Goal: Information Seeking & Learning: Learn about a topic

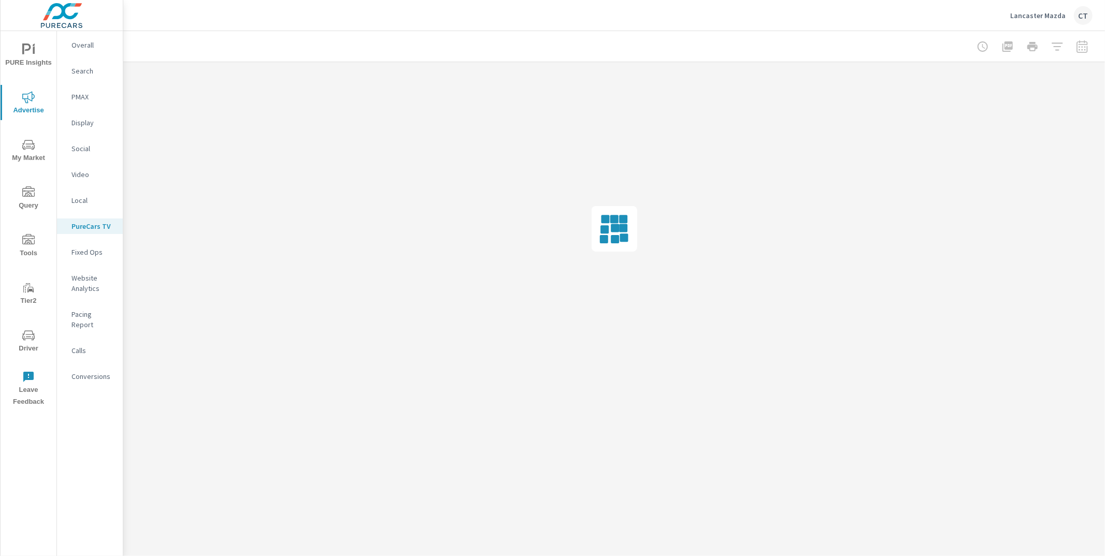
click at [95, 66] on p "Search" at bounding box center [92, 71] width 43 height 10
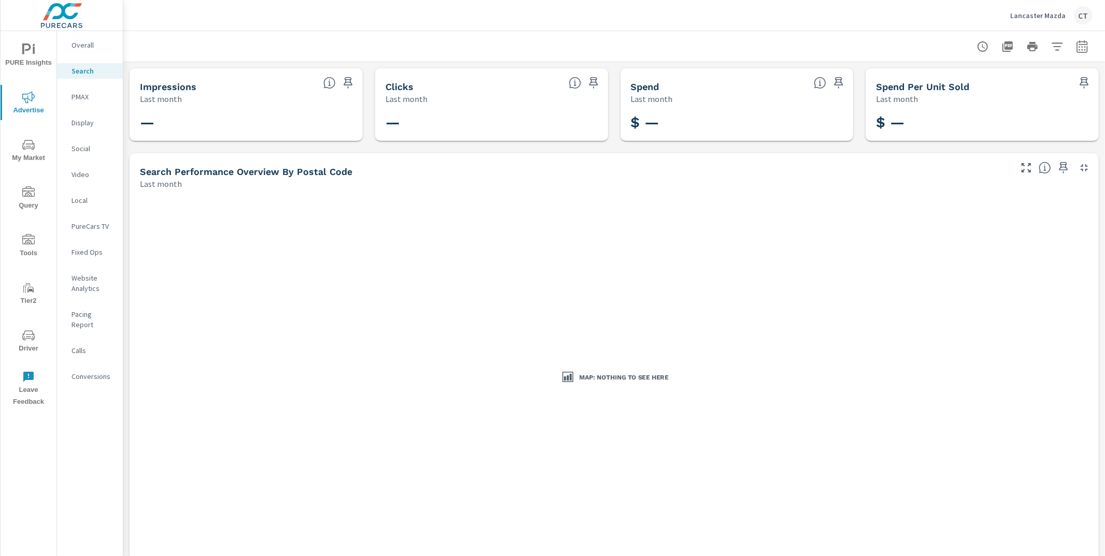
click at [1076, 48] on icon "button" at bounding box center [1082, 46] width 12 height 12
click at [1016, 93] on select "Custom Yesterday Last week Last 7 days Last 14 days Last 30 days Last 45 days L…" at bounding box center [991, 89] width 104 height 21
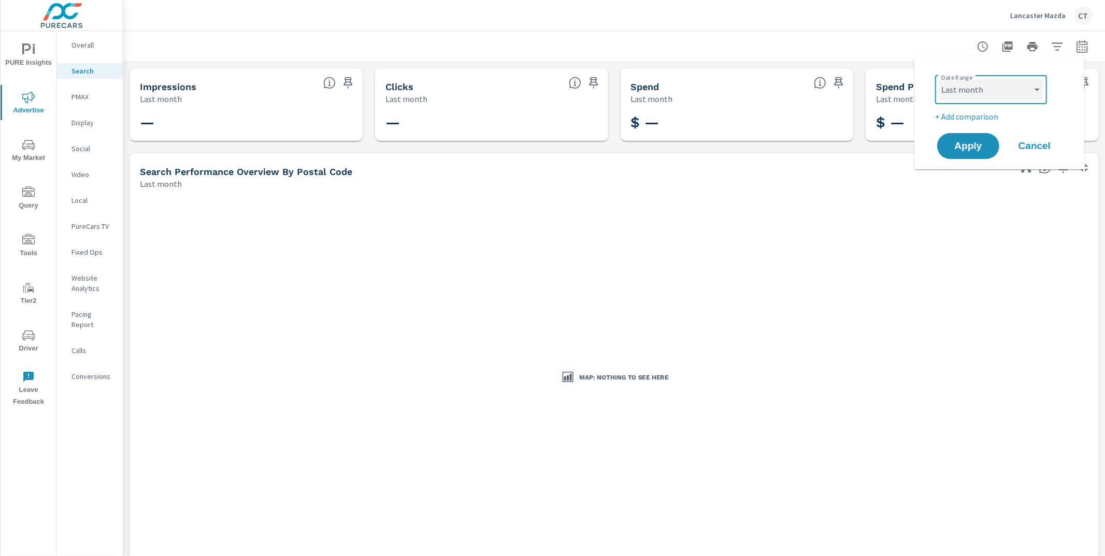
select select "Month to date"
click at [968, 141] on span "Apply" at bounding box center [968, 146] width 42 height 10
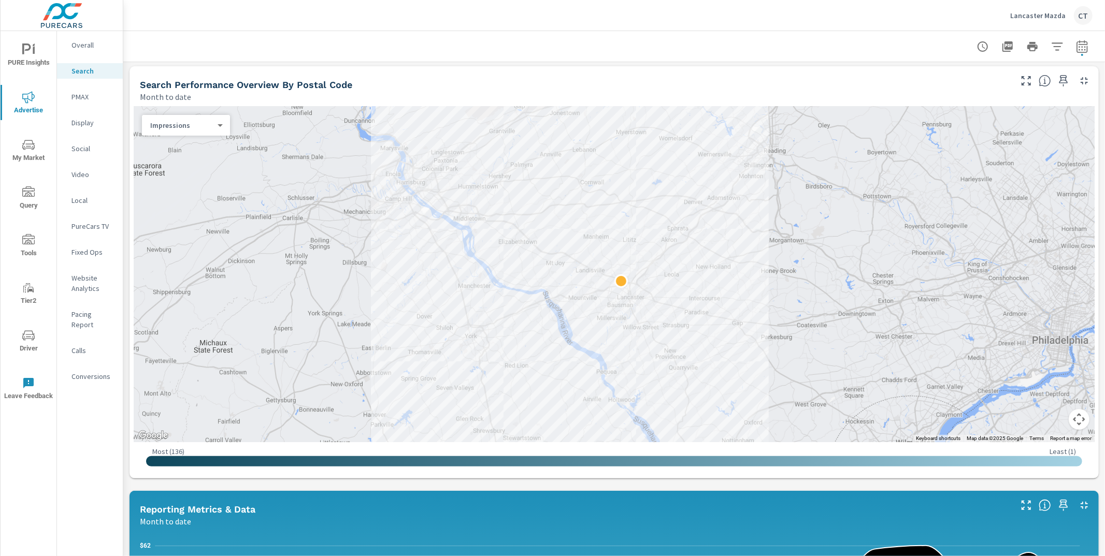
scroll to position [102, 0]
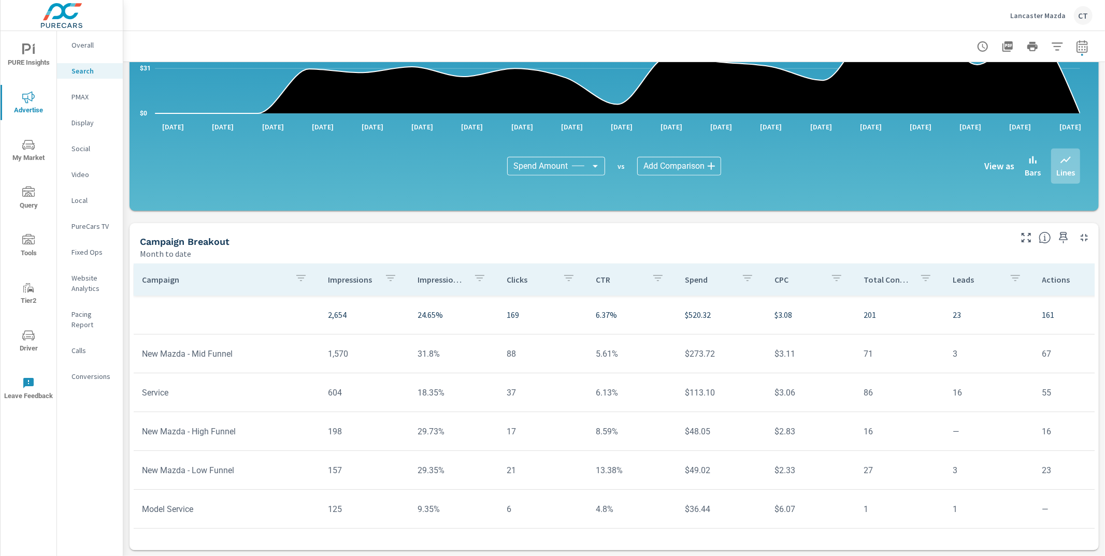
scroll to position [6, 0]
click at [26, 337] on icon "nav menu" at bounding box center [28, 335] width 12 height 12
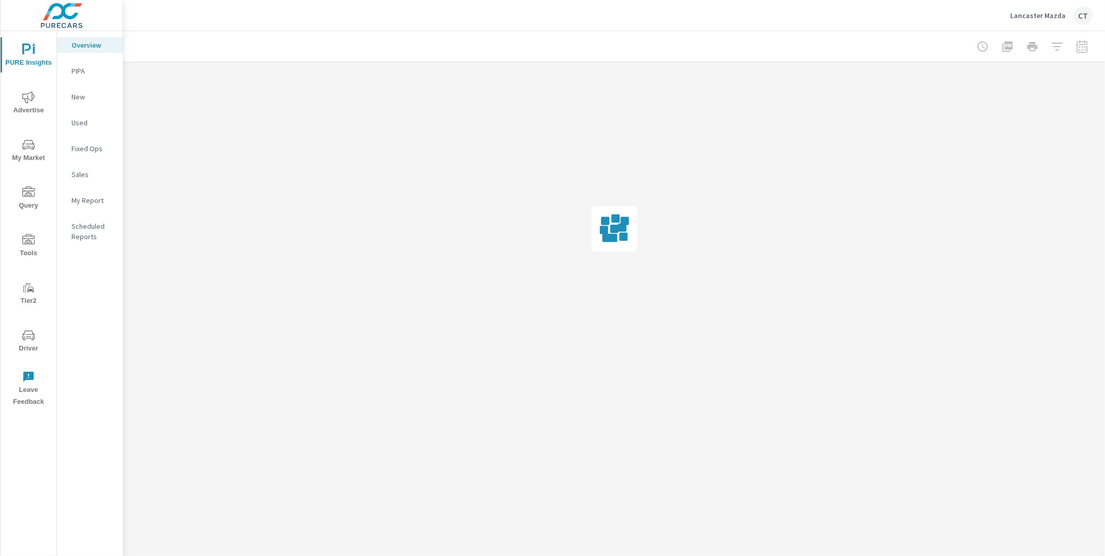
click at [32, 98] on icon "nav menu" at bounding box center [28, 97] width 12 height 12
click at [88, 74] on p "Search" at bounding box center [92, 71] width 43 height 10
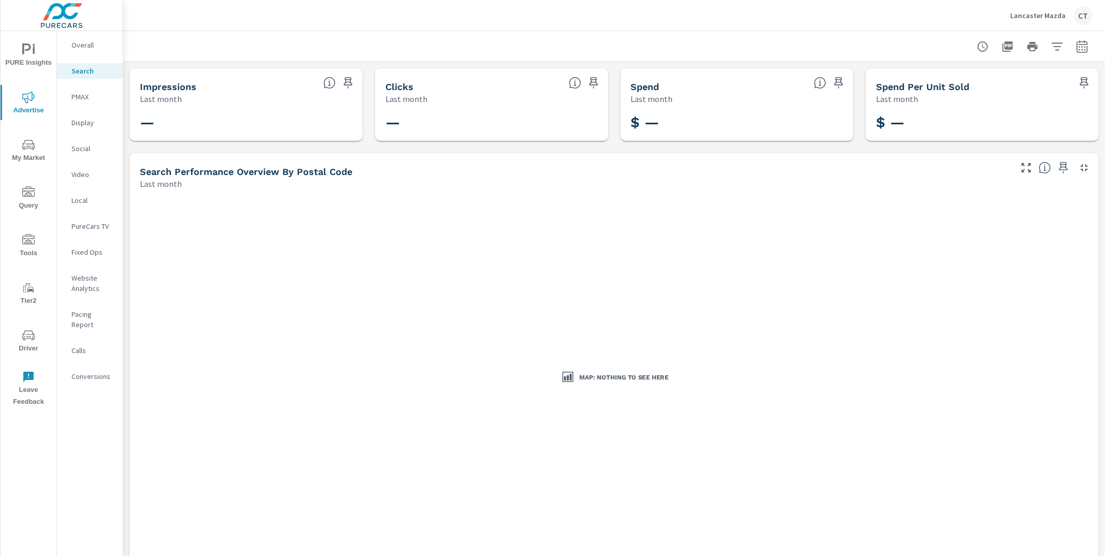
click at [1080, 46] on button "button" at bounding box center [1082, 46] width 21 height 21
click at [1041, 80] on select "Custom Yesterday Last week Last 7 days Last 14 days Last 30 days Last 45 days L…" at bounding box center [991, 89] width 104 height 21
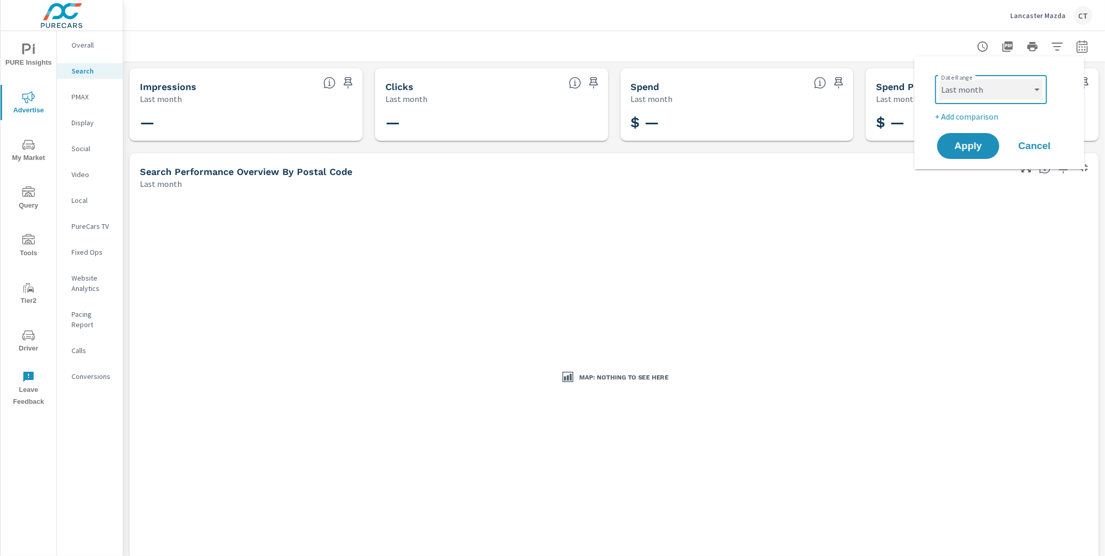
select select "Month to date"
click at [974, 145] on span "Apply" at bounding box center [968, 146] width 42 height 10
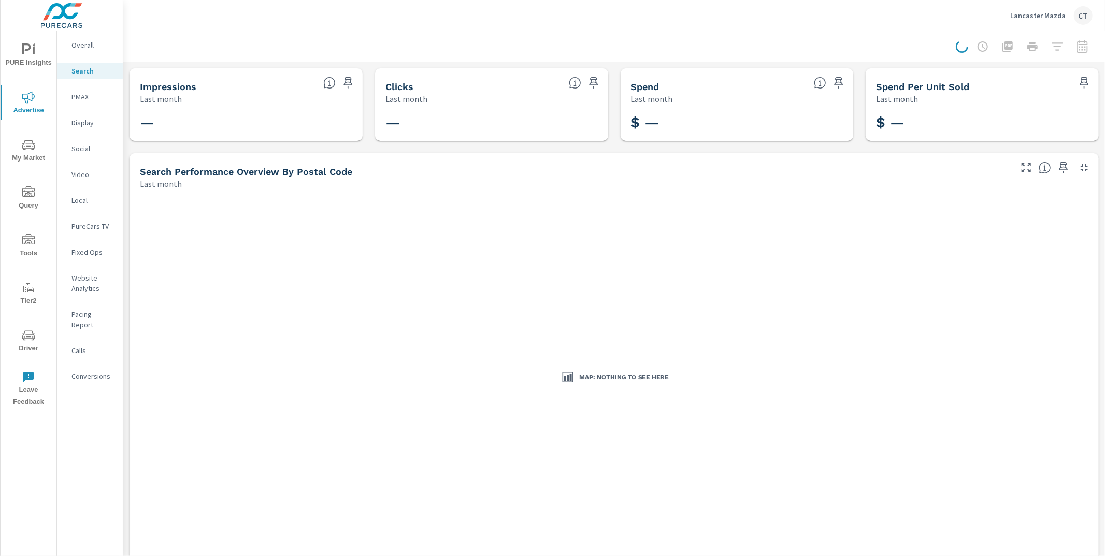
click at [874, 50] on div at bounding box center [614, 46] width 957 height 31
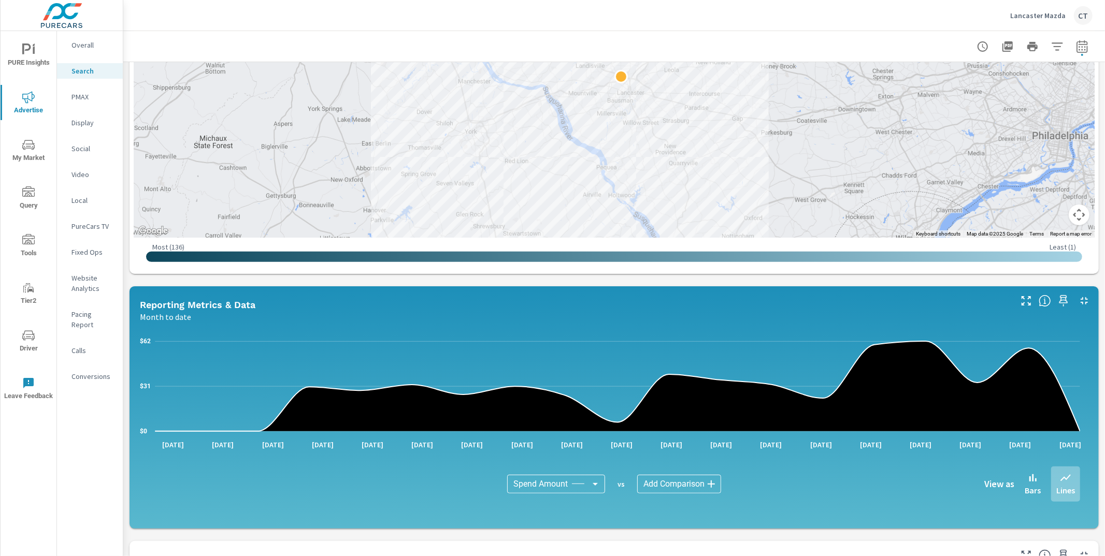
scroll to position [610, 0]
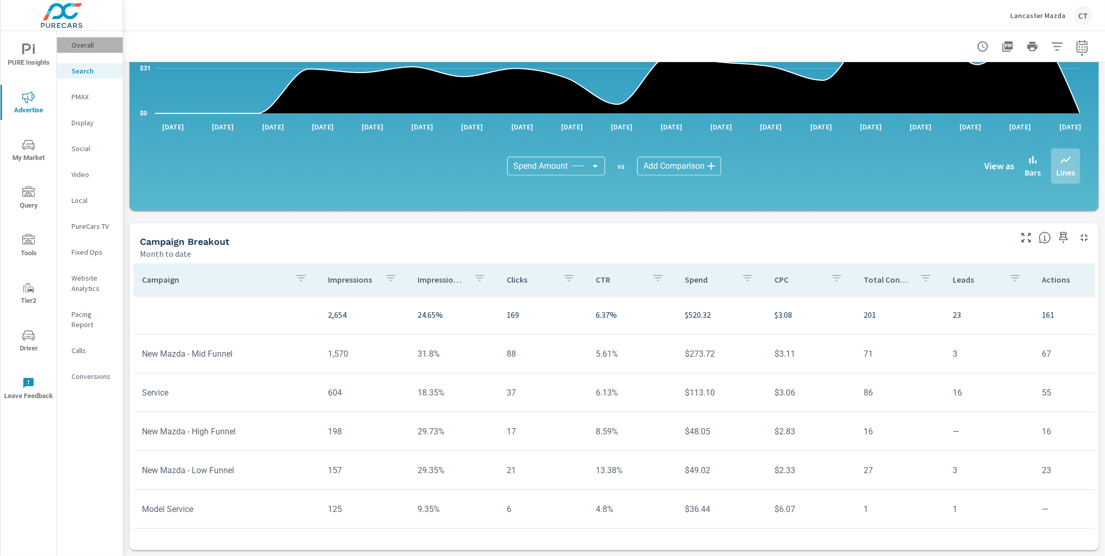
click at [95, 46] on p "Overall" at bounding box center [92, 45] width 43 height 10
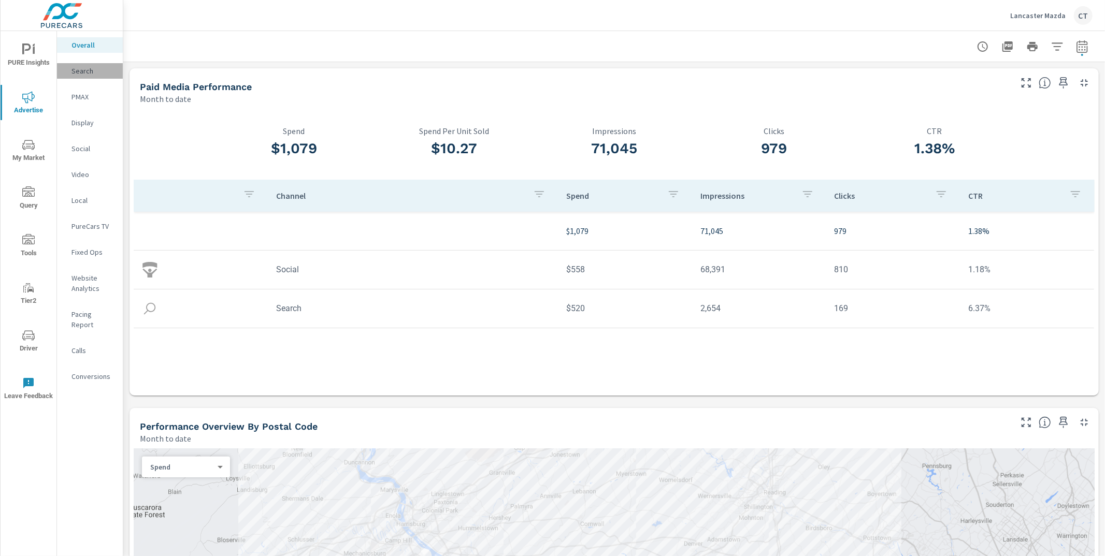
click at [93, 66] on p "Search" at bounding box center [92, 71] width 43 height 10
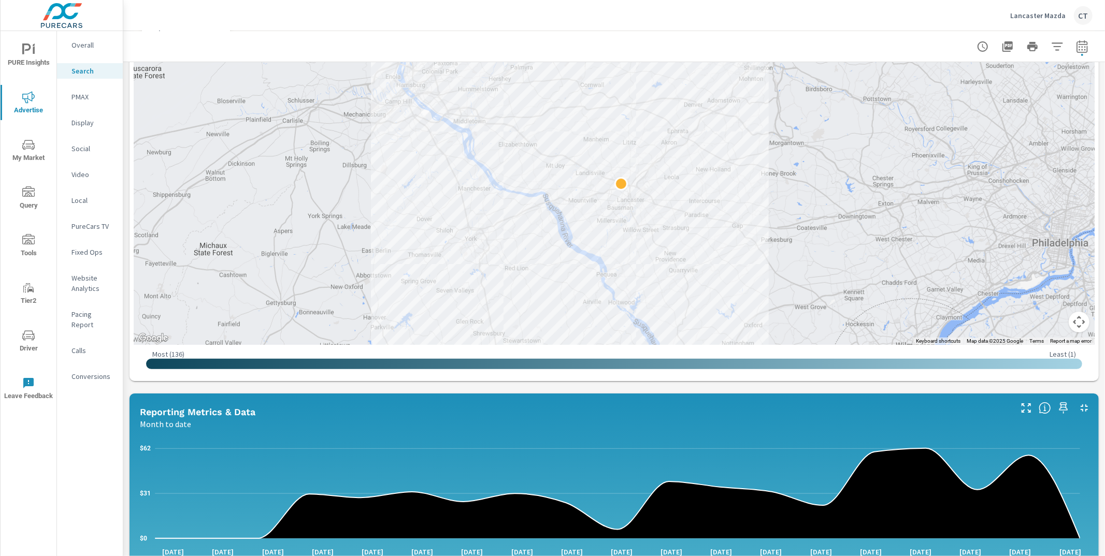
scroll to position [610, 0]
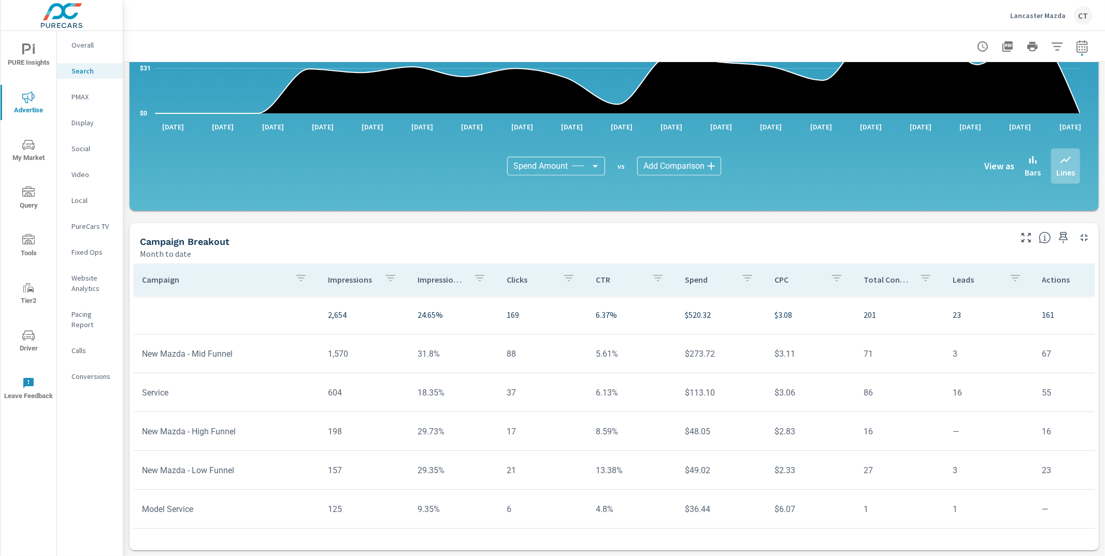
click at [428, 281] on p "Impression Share" at bounding box center [441, 279] width 48 height 10
click at [438, 276] on p "Impression Share" at bounding box center [438, 279] width 36 height 10
click at [102, 44] on p "Overall" at bounding box center [92, 45] width 43 height 10
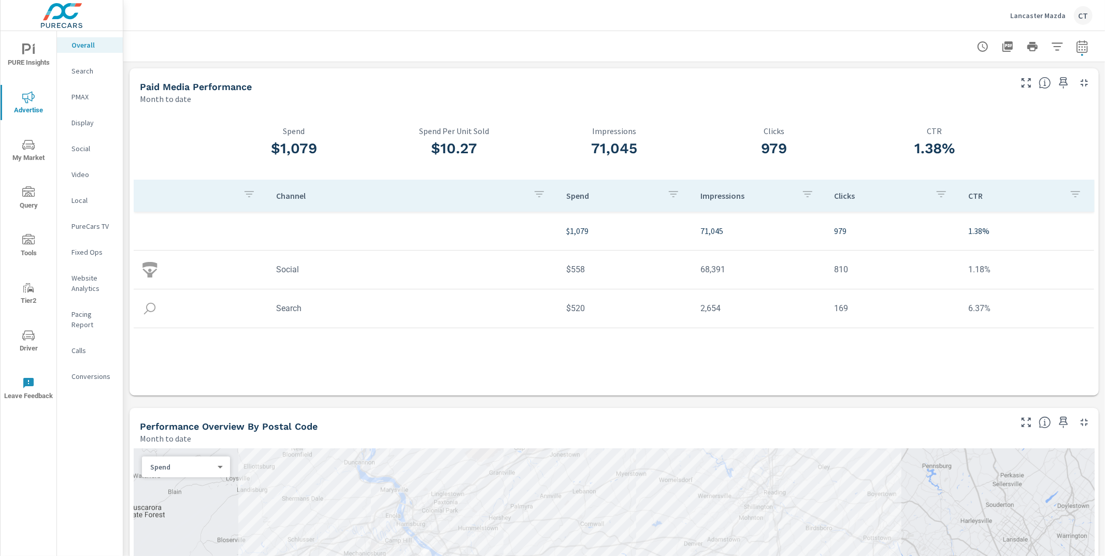
click at [557, 82] on div "Paid Media Performance" at bounding box center [575, 87] width 870 height 12
click at [318, 28] on div "Lancaster Mazda CT" at bounding box center [614, 15] width 957 height 31
drag, startPoint x: 256, startPoint y: 150, endPoint x: 336, endPoint y: 146, distance: 79.4
click at [336, 146] on h3 "$1,079" at bounding box center [294, 149] width 160 height 18
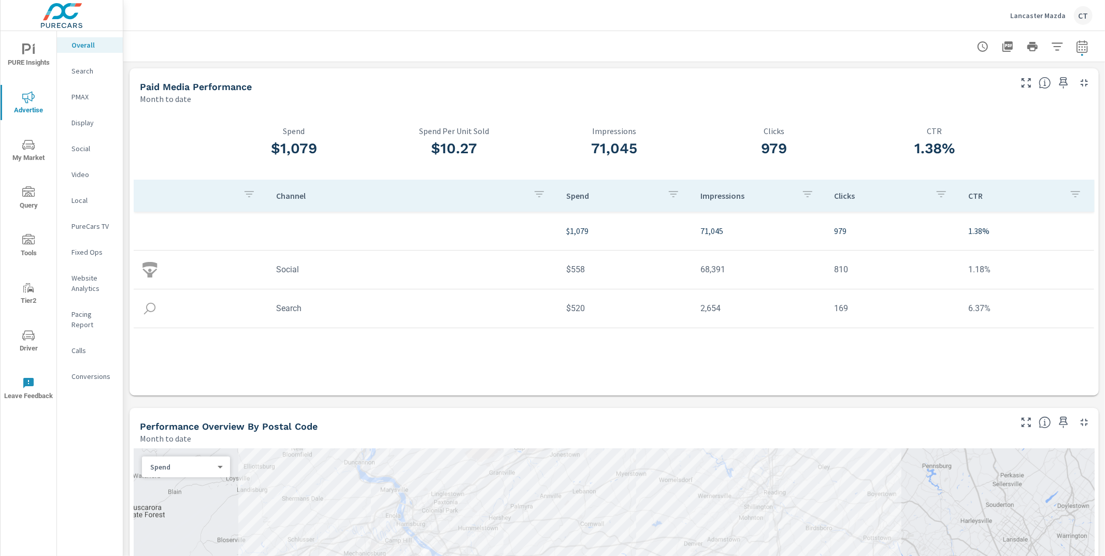
click at [413, 287] on tr "Social $558 68,391 810 1.18%" at bounding box center [614, 270] width 960 height 39
click at [31, 344] on span "Driver" at bounding box center [29, 341] width 50 height 25
click at [38, 50] on span "PURE Insights" at bounding box center [29, 56] width 50 height 25
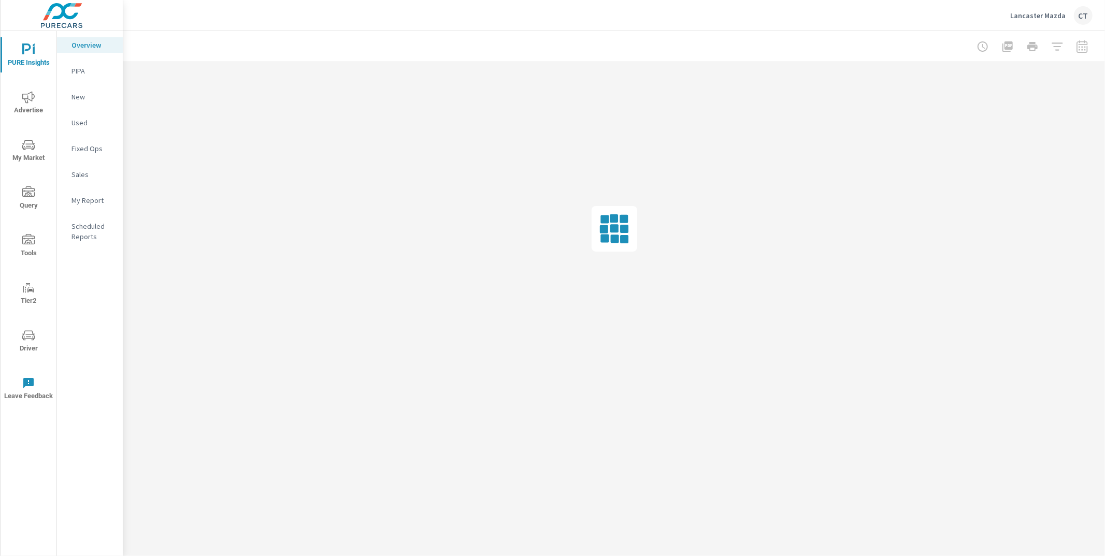
click at [91, 205] on p "My Report" at bounding box center [92, 200] width 43 height 10
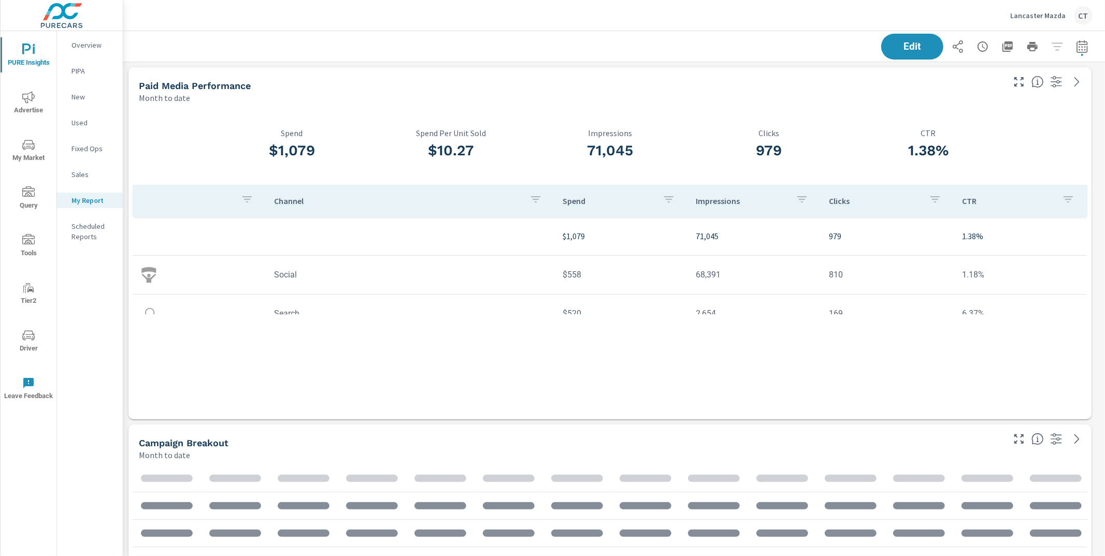
scroll to position [2048, 991]
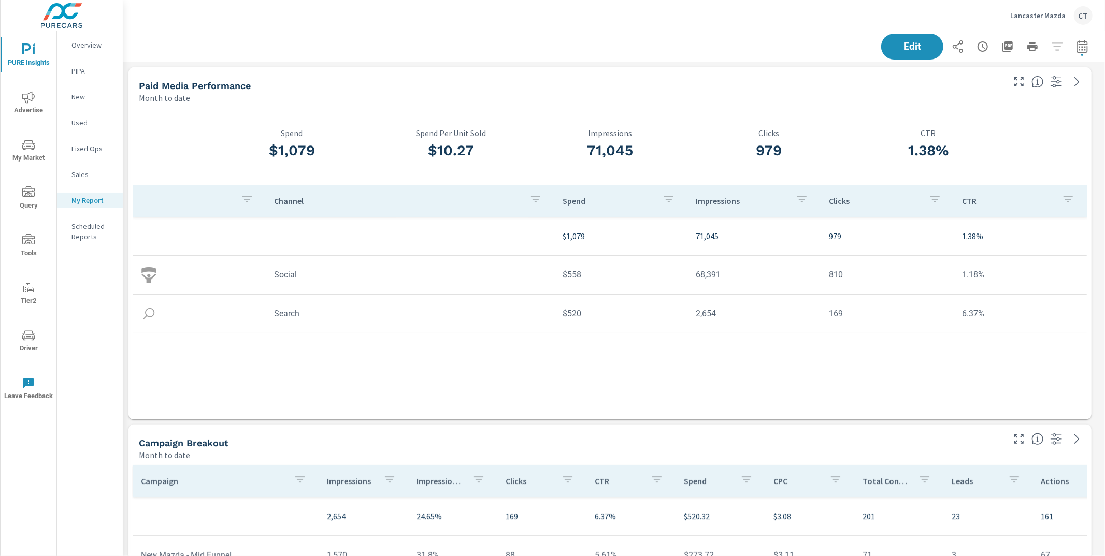
click at [354, 83] on div "Paid Media Performance" at bounding box center [570, 86] width 863 height 12
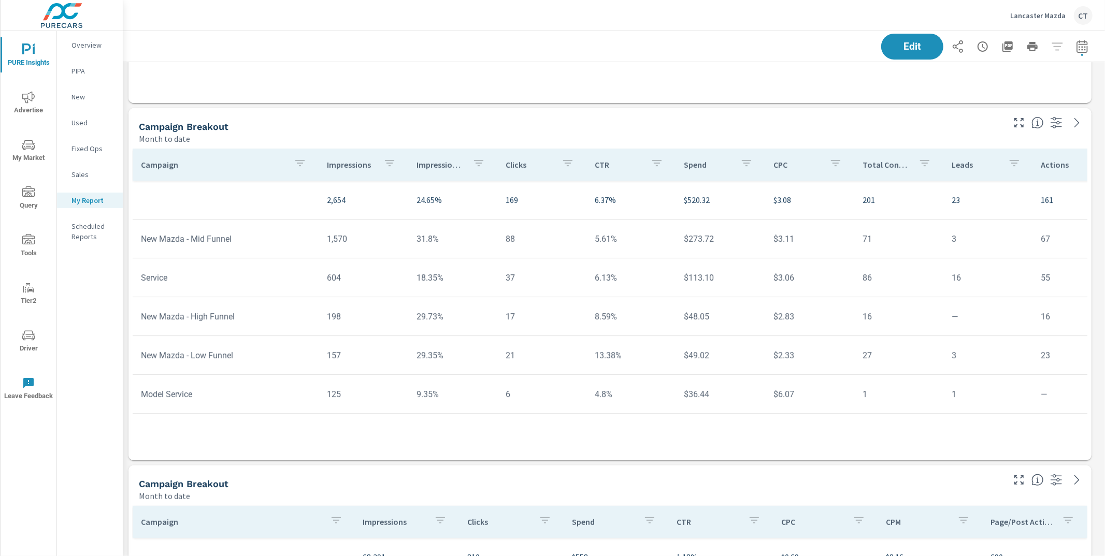
scroll to position [316, 0]
click at [427, 165] on p "Impression Share" at bounding box center [440, 165] width 48 height 10
click at [427, 165] on p "Impression Share" at bounding box center [437, 165] width 36 height 10
click at [433, 180] on th "Impression Share" at bounding box center [452, 165] width 89 height 32
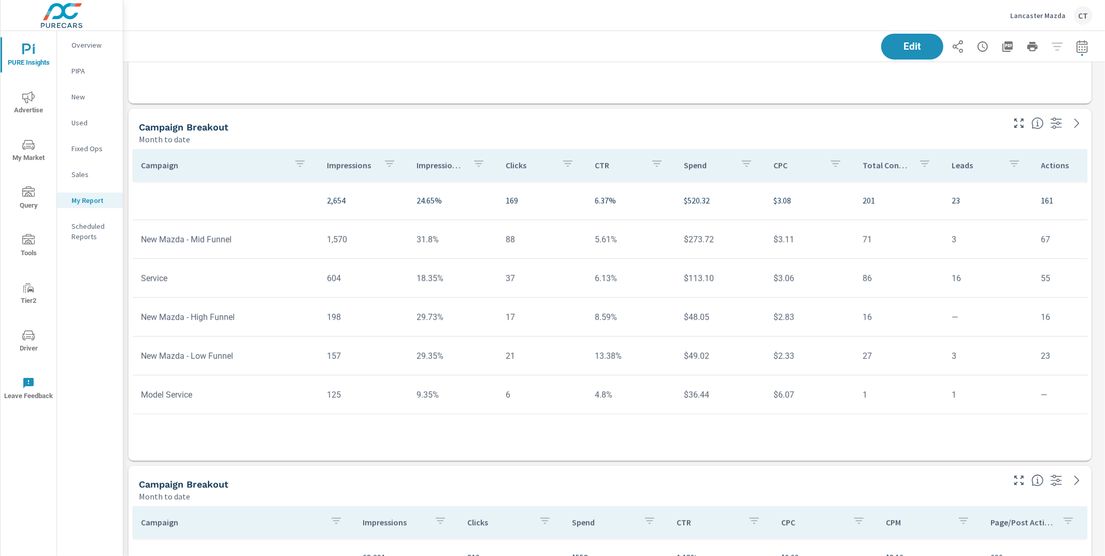
click at [433, 166] on p "Impression Share" at bounding box center [440, 165] width 48 height 10
click at [471, 164] on button "button" at bounding box center [469, 165] width 21 height 24
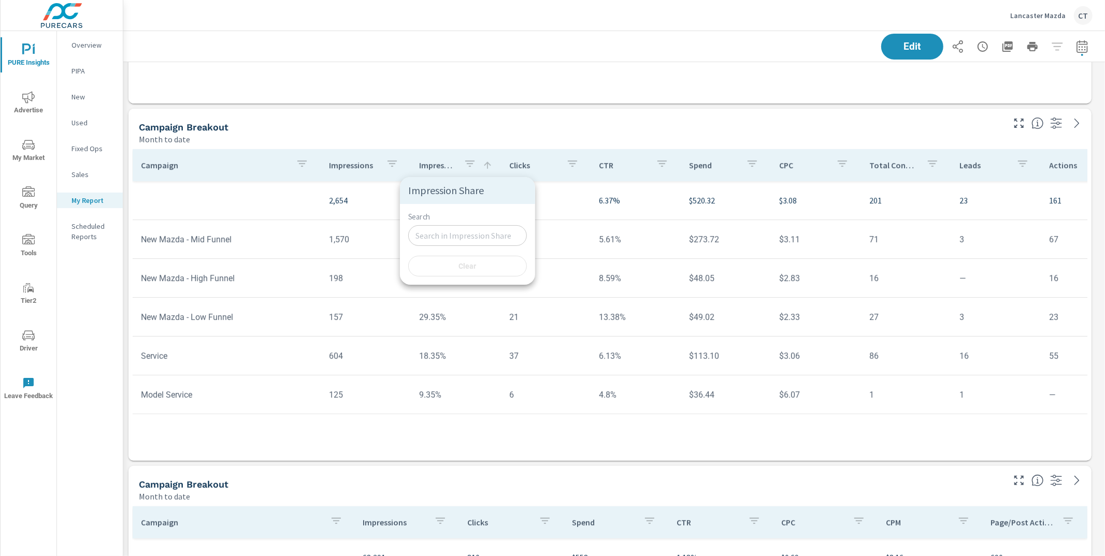
click at [453, 237] on input "Search" at bounding box center [467, 235] width 119 height 21
click at [475, 133] on div at bounding box center [552, 278] width 1105 height 556
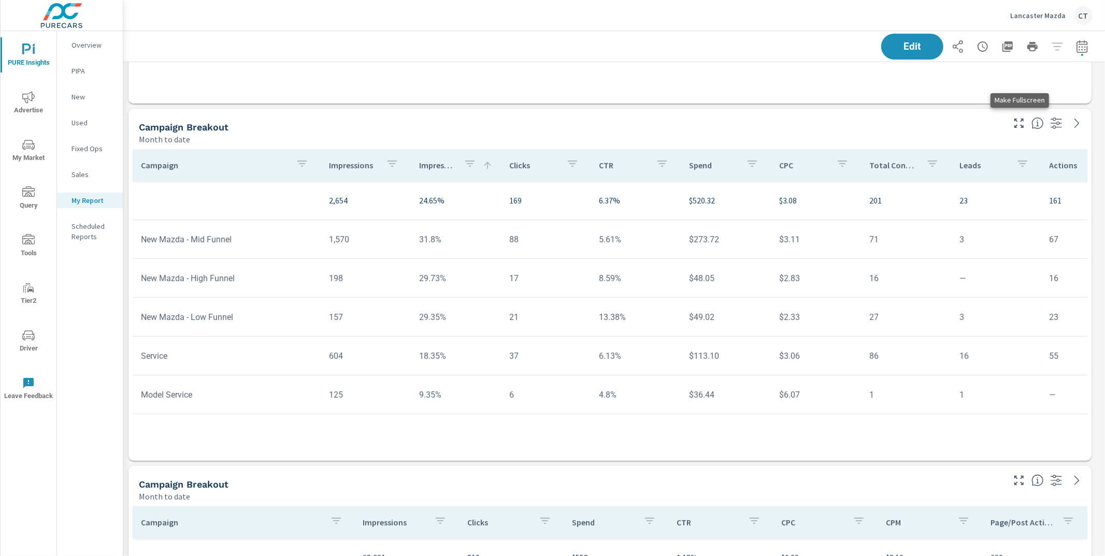
scroll to position [2048, 991]
click at [1023, 121] on icon "button" at bounding box center [1018, 123] width 9 height 9
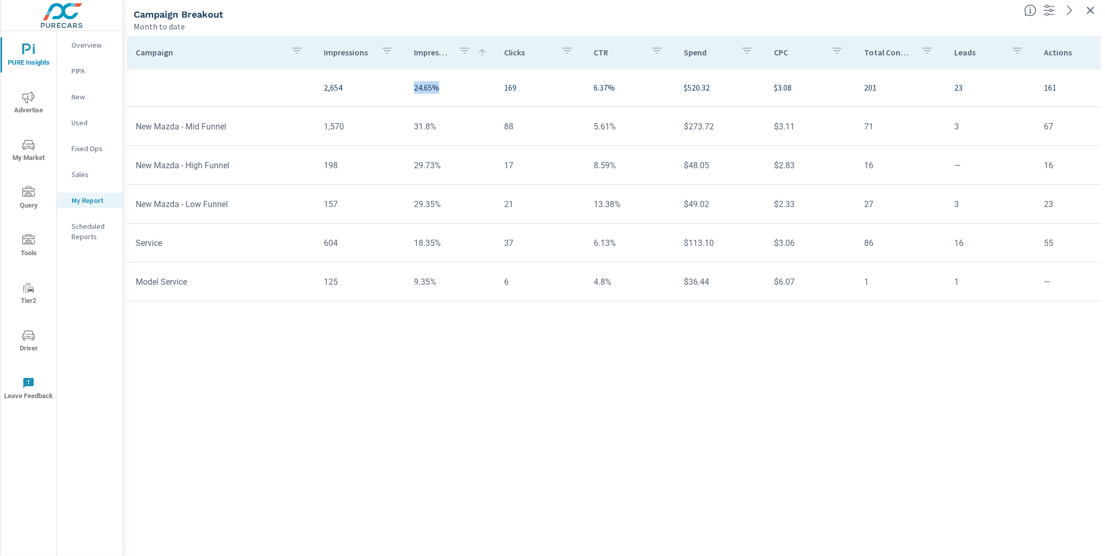
drag, startPoint x: 407, startPoint y: 89, endPoint x: 441, endPoint y: 91, distance: 34.8
click at [441, 91] on td "24.65%" at bounding box center [451, 87] width 90 height 29
click at [411, 96] on td "24.65%" at bounding box center [451, 87] width 90 height 29
drag, startPoint x: 407, startPoint y: 90, endPoint x: 435, endPoint y: 86, distance: 28.8
click at [433, 88] on td "24.65%" at bounding box center [451, 87] width 90 height 29
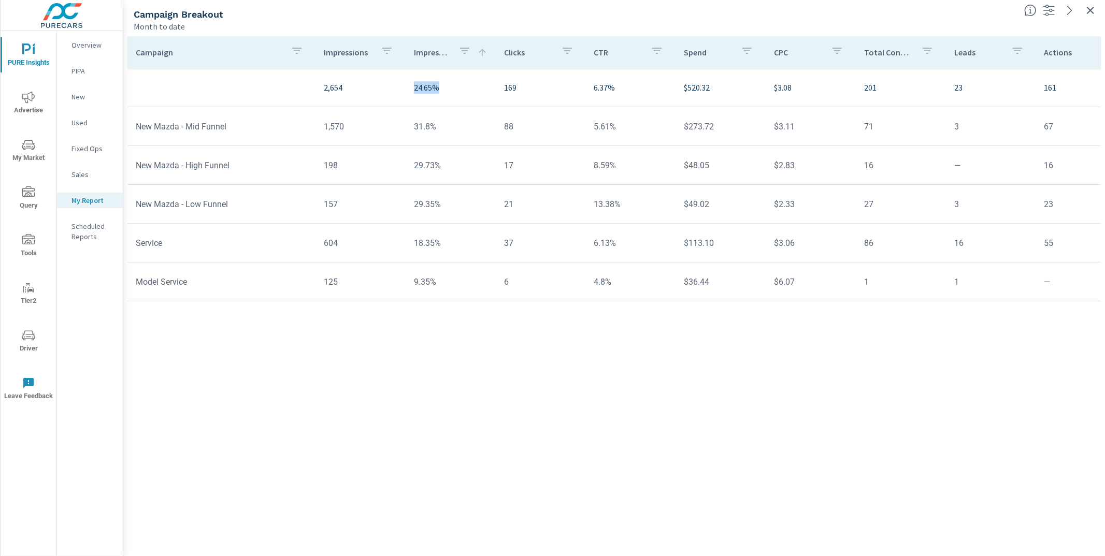
click at [435, 86] on p "24.65%" at bounding box center [451, 87] width 74 height 12
drag, startPoint x: 711, startPoint y: 87, endPoint x: 660, endPoint y: 89, distance: 50.8
click at [660, 89] on tr "2,654 24.65% 169 6.37% $520.32 $3.08 201 23 161 $9.29 110% 41.33% 30.96%" at bounding box center [806, 87] width 1358 height 39
click at [1095, 13] on icon "button" at bounding box center [1090, 10] width 12 height 12
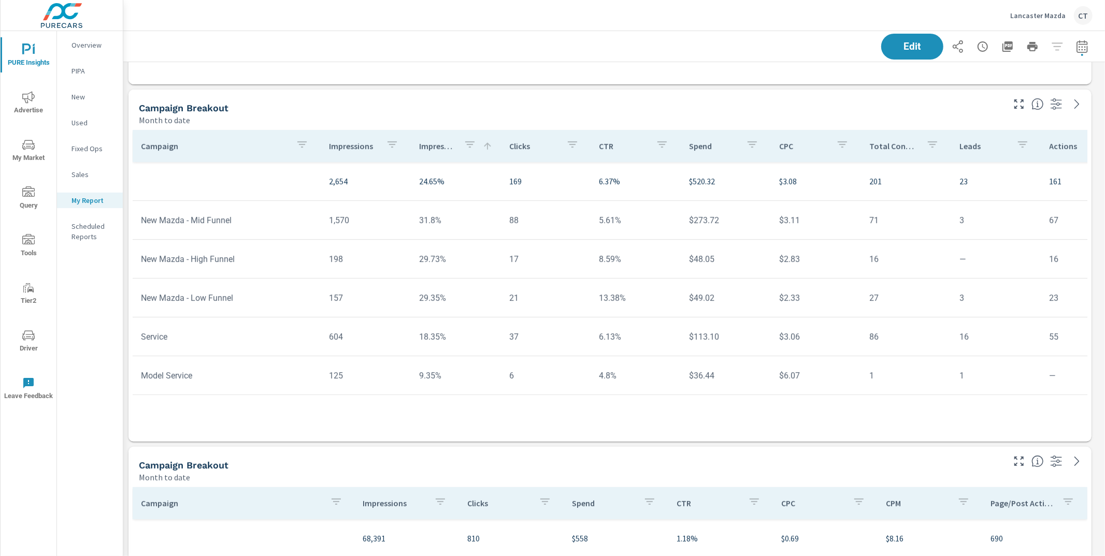
scroll to position [338, 0]
drag, startPoint x: 458, startPoint y: 185, endPoint x: 409, endPoint y: 178, distance: 49.7
click at [411, 178] on td "24.65%" at bounding box center [456, 178] width 90 height 29
click at [442, 243] on td "29.73%" at bounding box center [456, 256] width 90 height 26
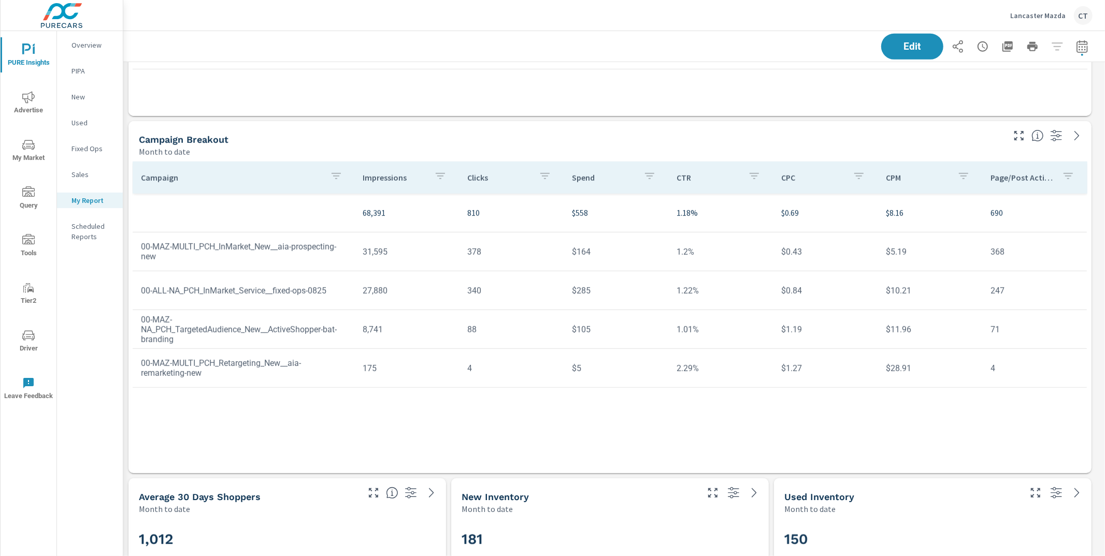
scroll to position [662, 0]
drag, startPoint x: 908, startPoint y: 212, endPoint x: 888, endPoint y: 212, distance: 20.2
click at [888, 212] on p "$8.16" at bounding box center [930, 212] width 88 height 12
click at [443, 398] on div "Campaign Impressions Clicks Spend CTR CPC CPM Page/Post Action 68,391 810 $558 …" at bounding box center [610, 307] width 954 height 292
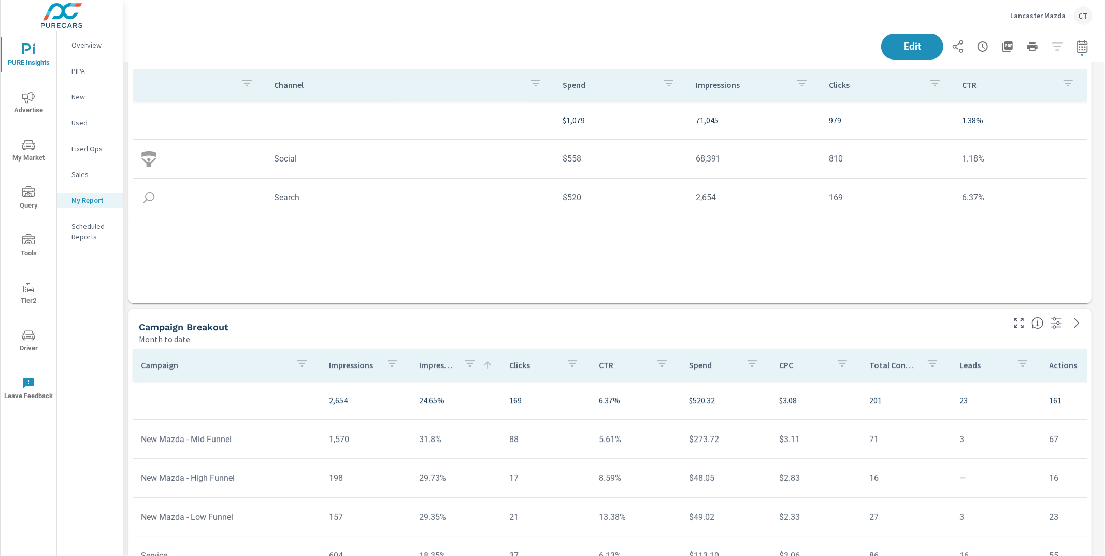
scroll to position [0, 0]
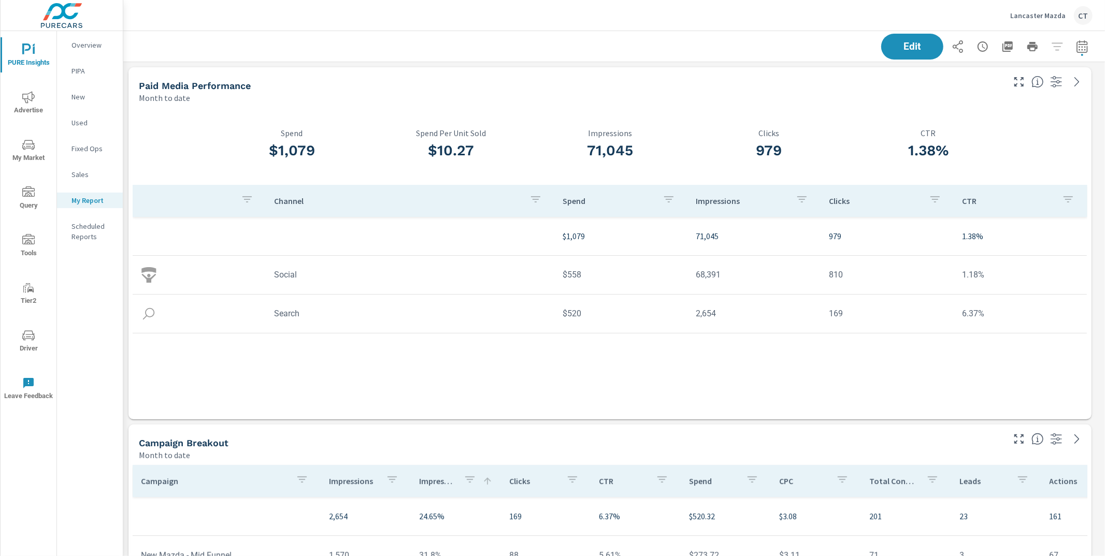
click at [316, 163] on div "$1,079 Spend" at bounding box center [291, 145] width 159 height 35
click at [300, 155] on h3 "$1,079" at bounding box center [291, 151] width 159 height 18
click at [300, 156] on h3 "$1,079" at bounding box center [291, 151] width 159 height 18
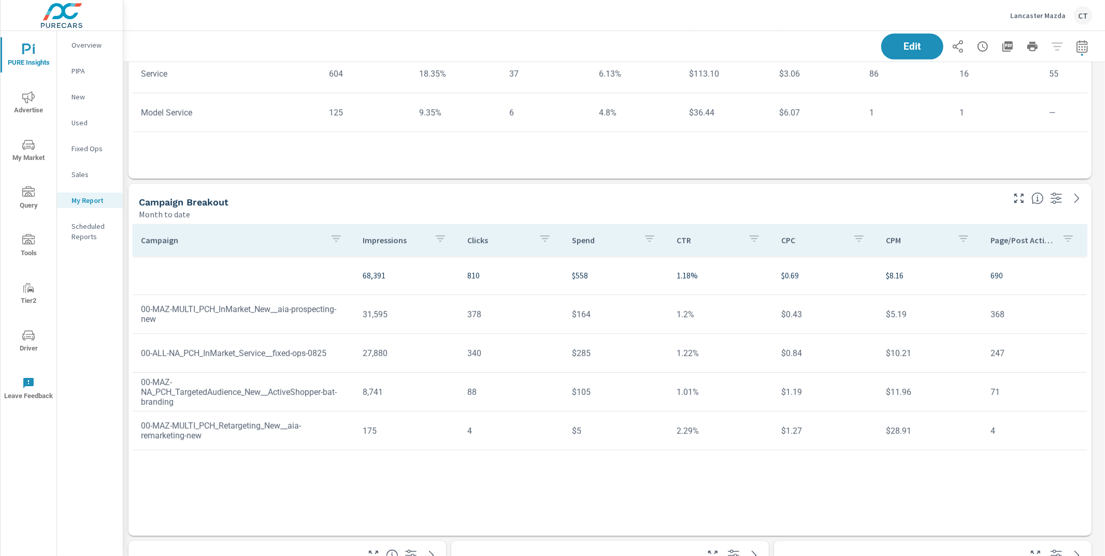
scroll to position [610, 0]
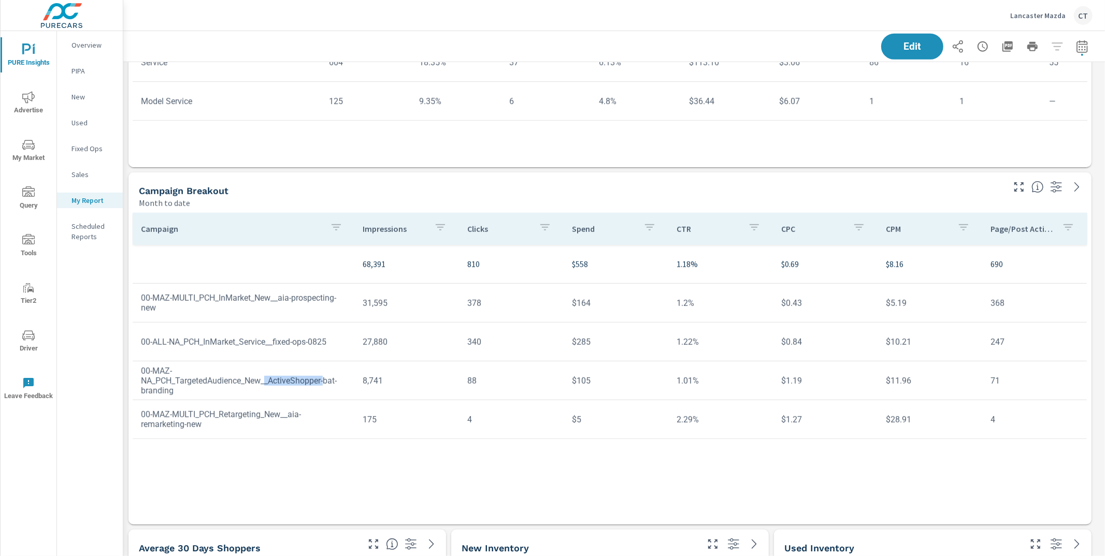
drag, startPoint x: 334, startPoint y: 382, endPoint x: 271, endPoint y: 385, distance: 62.7
click at [271, 385] on td "00-MAZ-NA_PCH_TargetedAudience_New__ActiveShopper-bat-branding" at bounding box center [244, 381] width 222 height 46
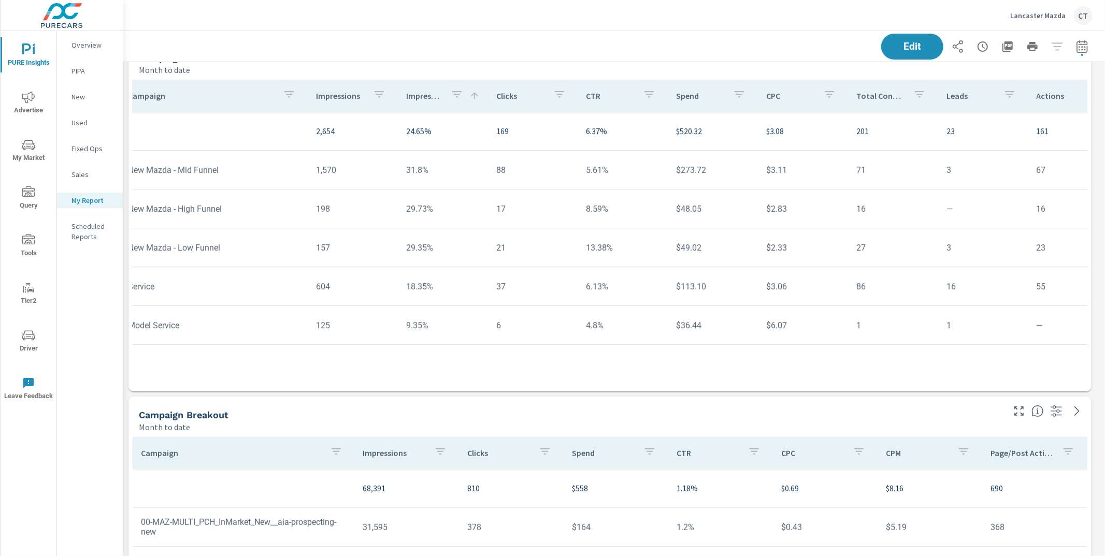
scroll to position [0, 0]
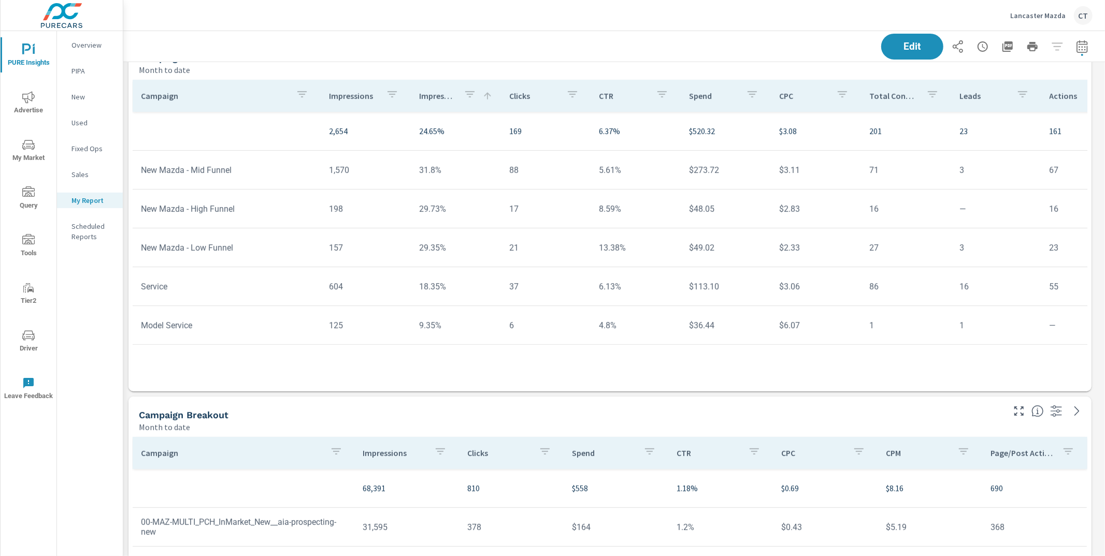
click at [439, 286] on td "18.35%" at bounding box center [456, 286] width 90 height 26
click at [428, 286] on td "18.35%" at bounding box center [456, 286] width 90 height 26
click at [333, 285] on td "604" at bounding box center [366, 286] width 90 height 26
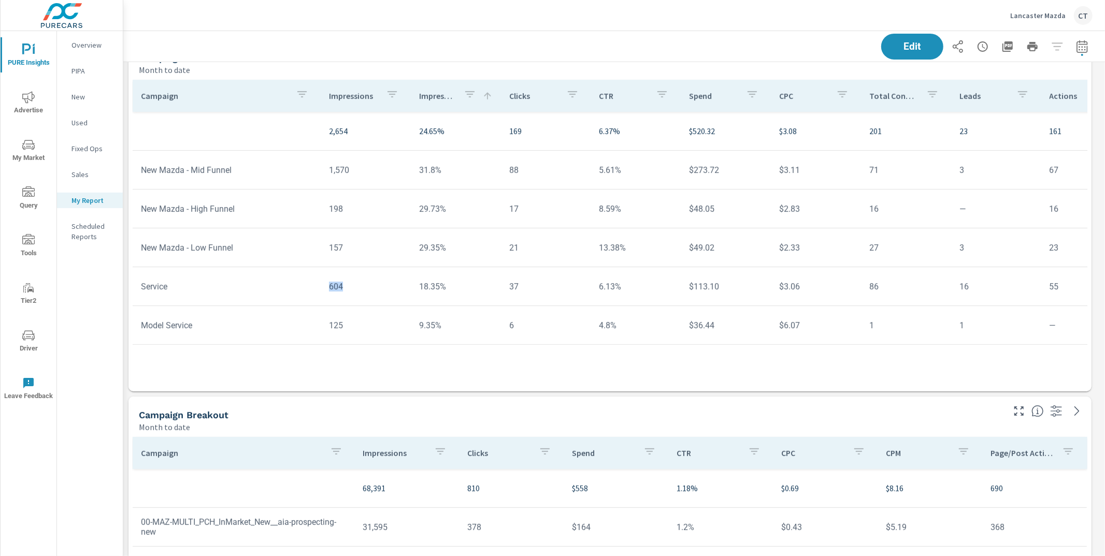
click at [333, 285] on td "604" at bounding box center [366, 286] width 90 height 26
click at [703, 290] on td "$113.10" at bounding box center [726, 286] width 90 height 26
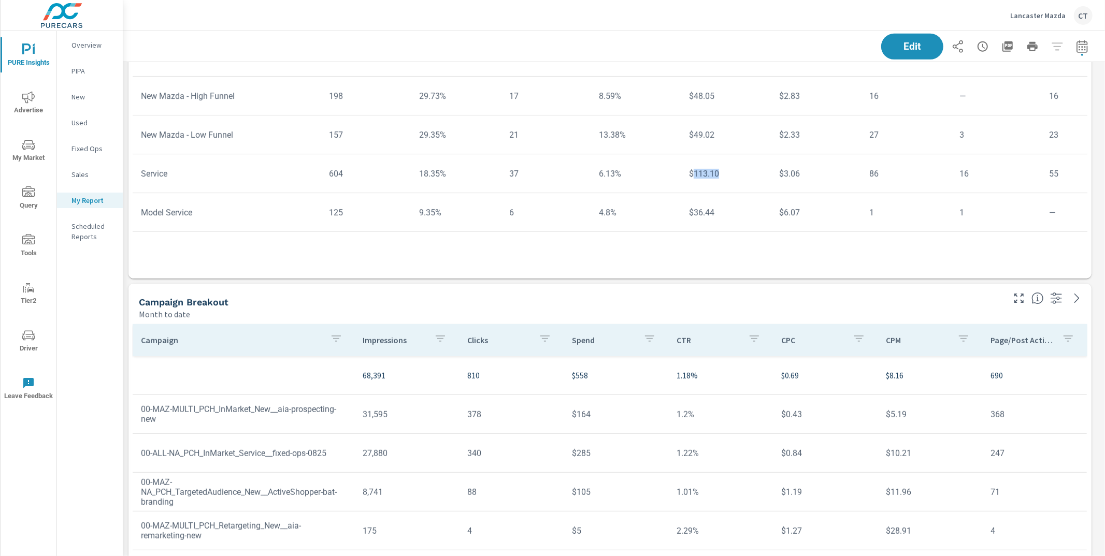
scroll to position [527, 0]
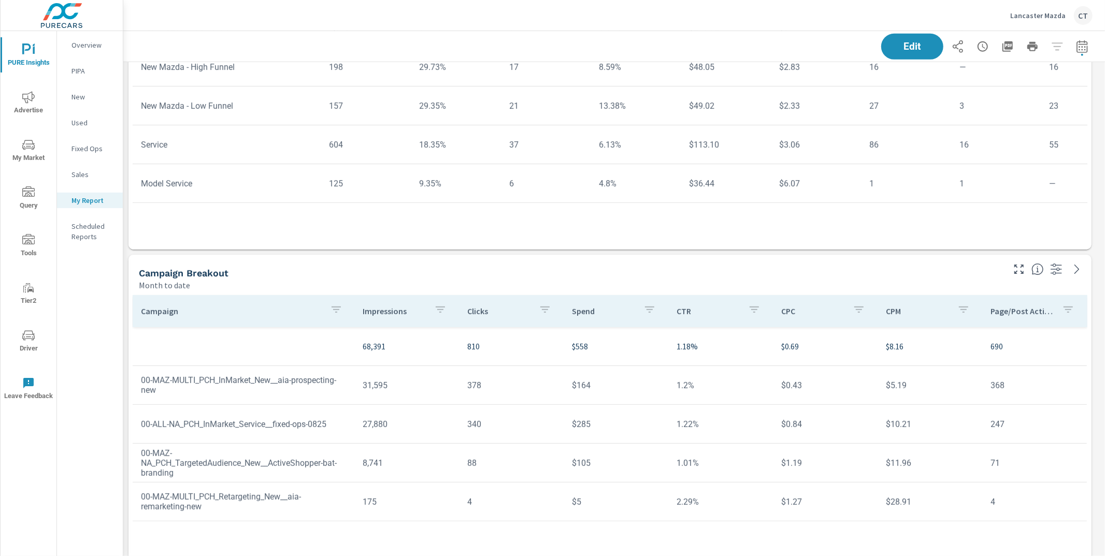
click at [900, 346] on p "$8.16" at bounding box center [930, 346] width 88 height 12
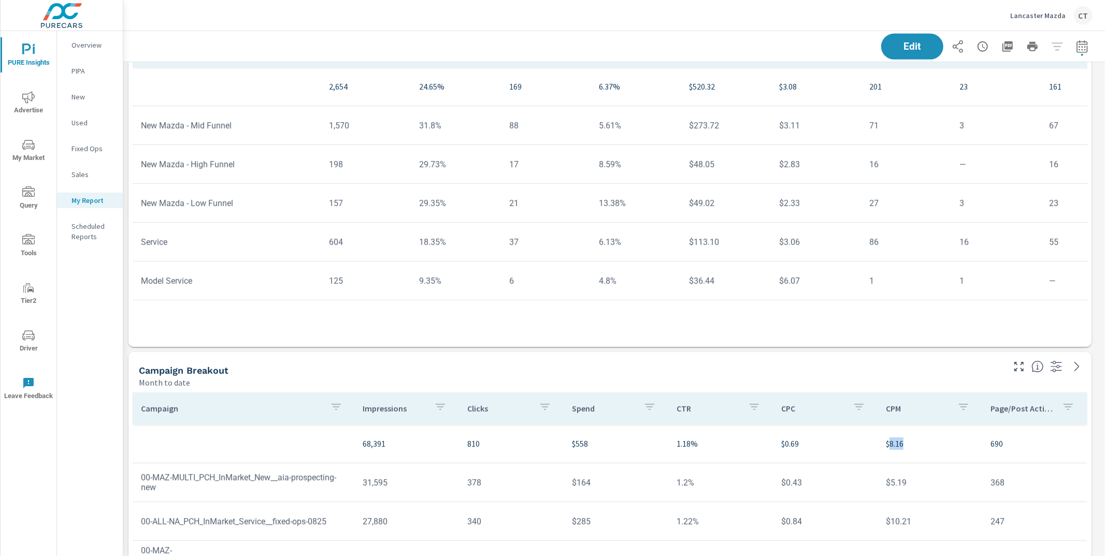
scroll to position [428, 0]
drag, startPoint x: 140, startPoint y: 281, endPoint x: 975, endPoint y: 295, distance: 835.0
click at [975, 295] on tr "Model Service 125 9.35% 6 4.8% $36.44 $6.07 1 1 — $36.44 17% 62.45% 26.7%" at bounding box center [812, 283] width 1358 height 39
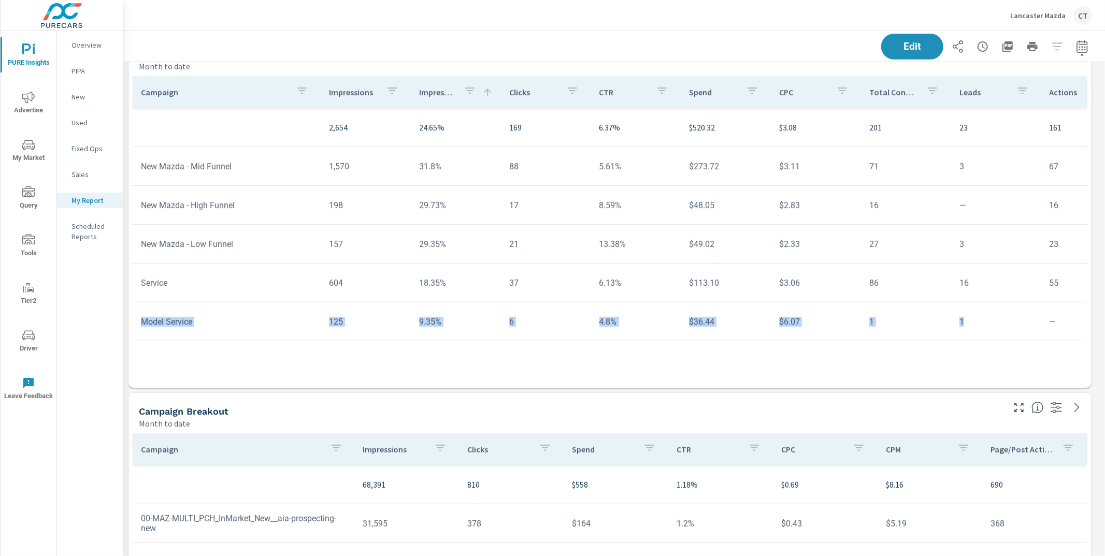
scroll to position [389, 0]
click at [471, 320] on td "9.35%" at bounding box center [456, 321] width 90 height 26
click at [414, 322] on td "9.35%" at bounding box center [456, 321] width 90 height 26
click at [416, 322] on td "9.35%" at bounding box center [456, 321] width 90 height 26
click at [426, 322] on td "9.35%" at bounding box center [456, 321] width 90 height 26
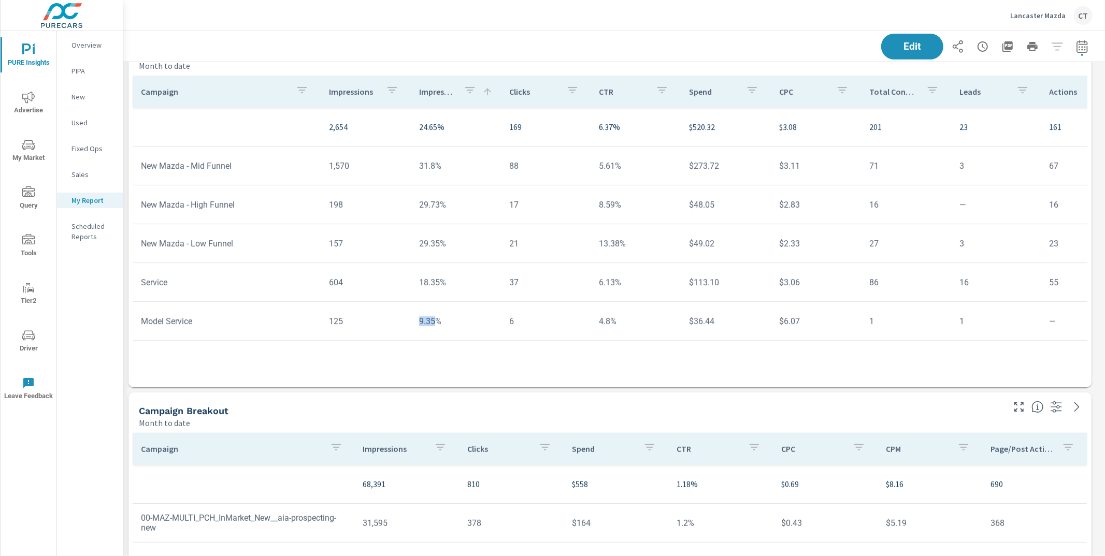
click at [426, 322] on td "9.35%" at bounding box center [456, 321] width 90 height 26
click at [275, 248] on td "New Mazda - Low Funnel" at bounding box center [227, 243] width 188 height 26
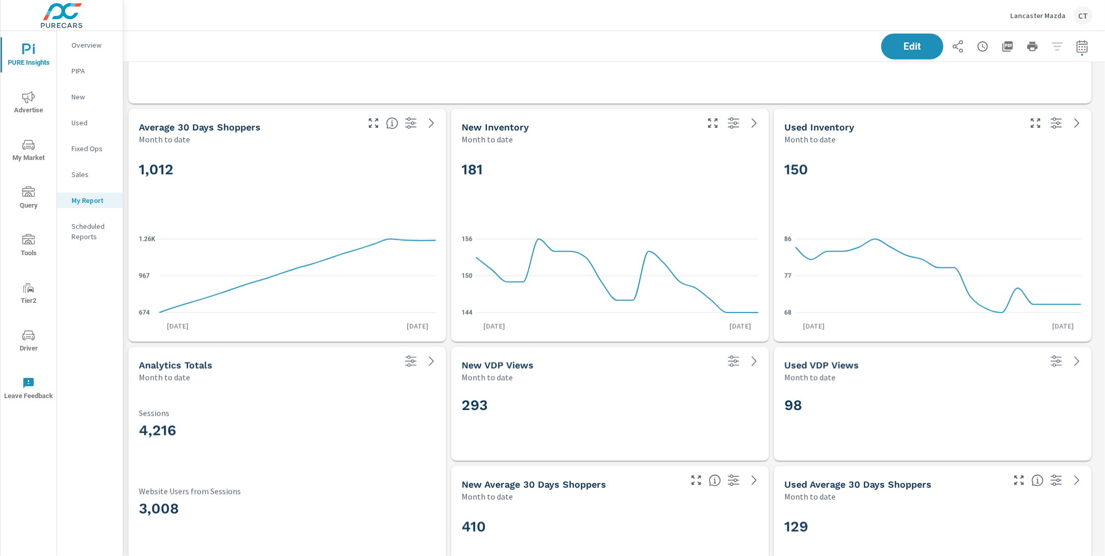
scroll to position [1052, 0]
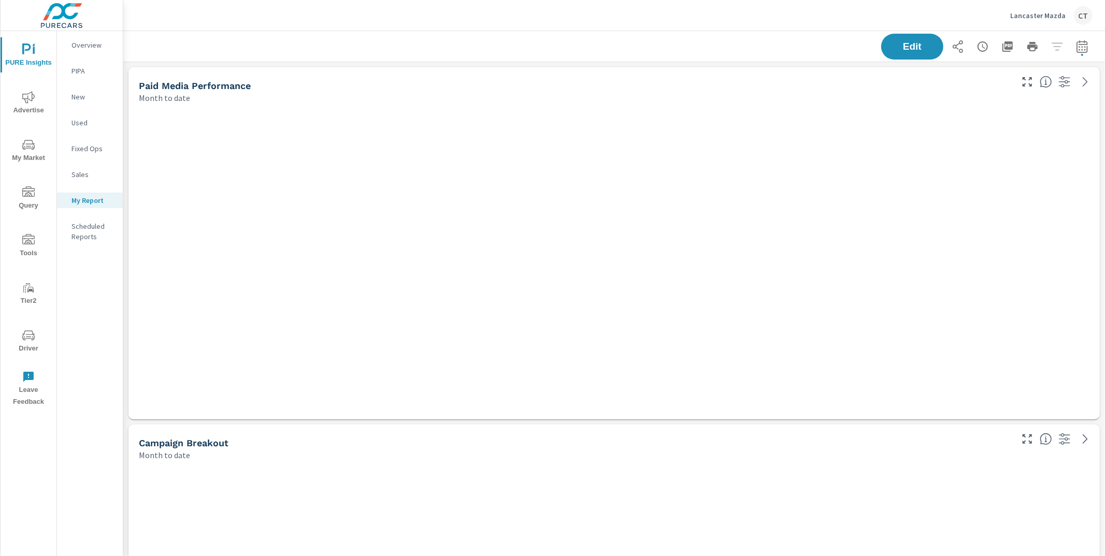
scroll to position [2048, 991]
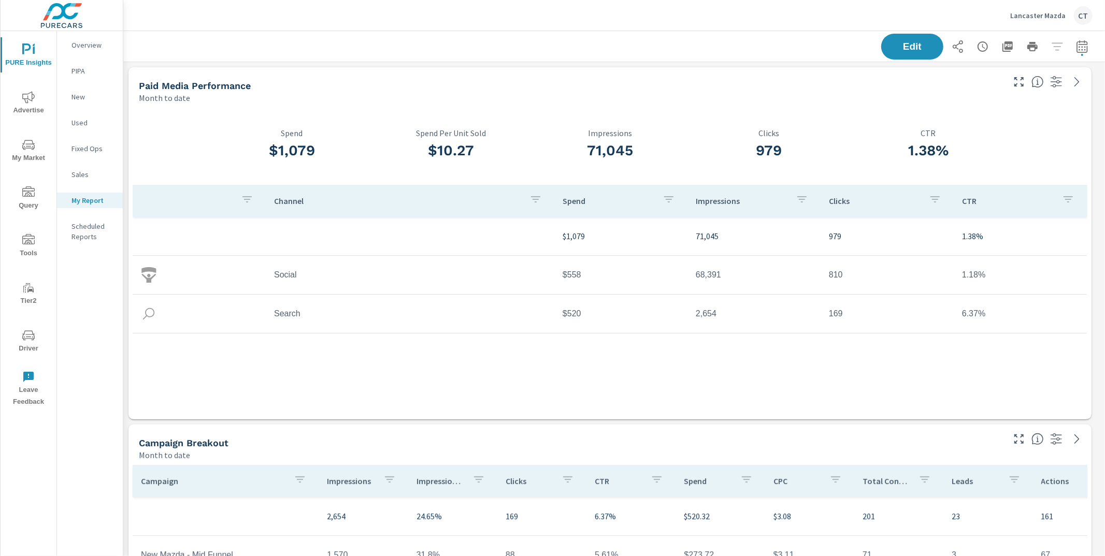
click at [30, 142] on icon "nav menu" at bounding box center [28, 145] width 12 height 12
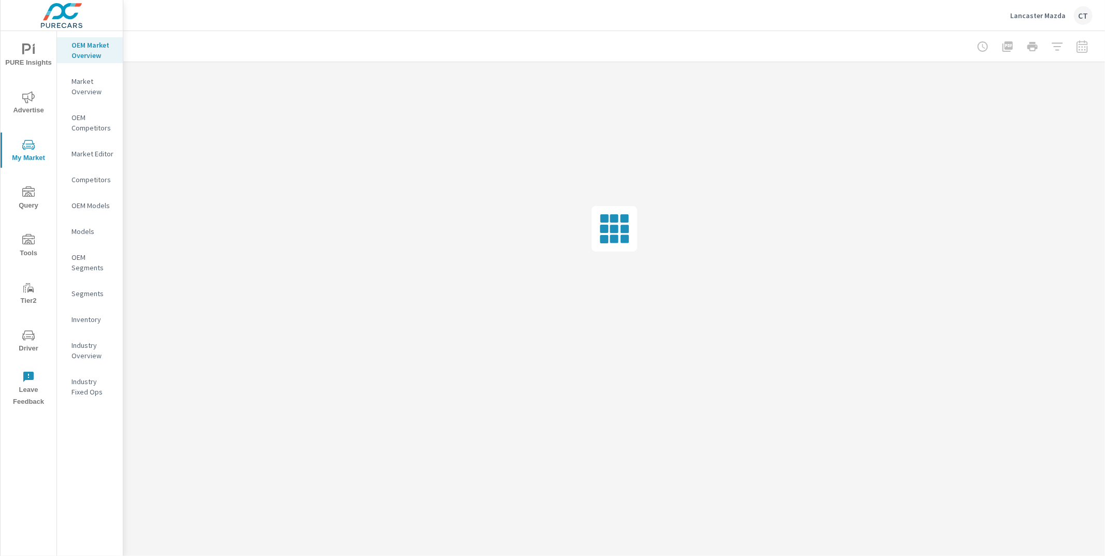
click at [90, 319] on p "Inventory" at bounding box center [92, 319] width 43 height 10
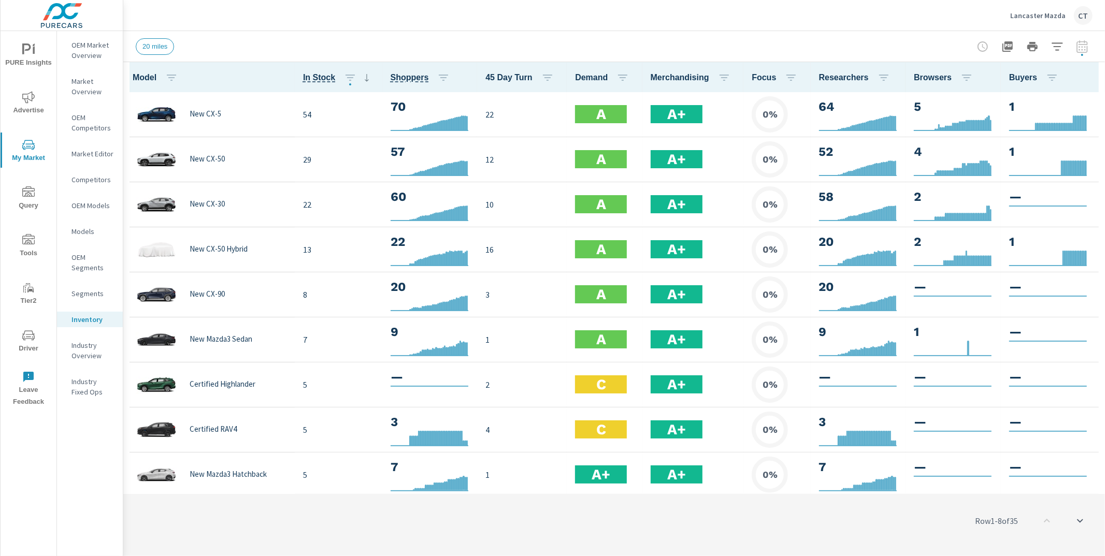
scroll to position [1, 0]
click at [388, 43] on div "20 miles" at bounding box center [542, 46] width 812 height 17
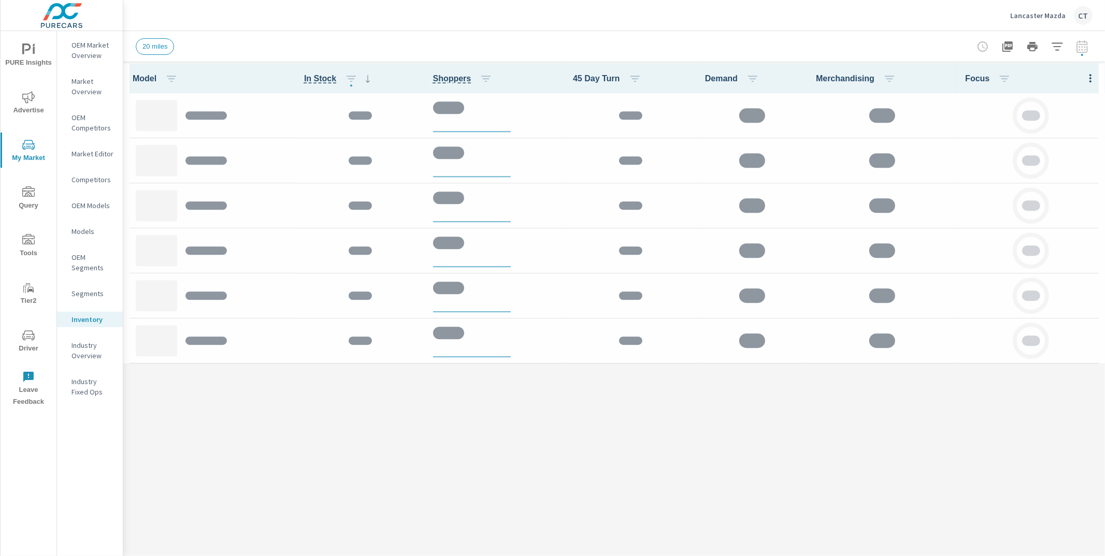
drag, startPoint x: 23, startPoint y: 76, endPoint x: 31, endPoint y: 57, distance: 20.7
click at [31, 57] on span "PURE Insights" at bounding box center [29, 56] width 50 height 25
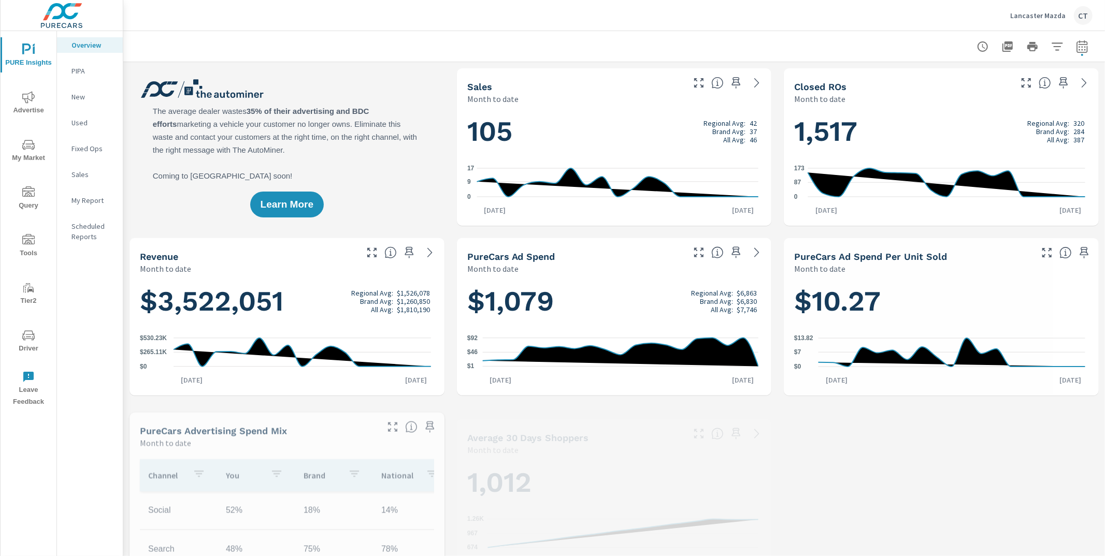
click at [1091, 47] on div at bounding box center [613, 46] width 981 height 31
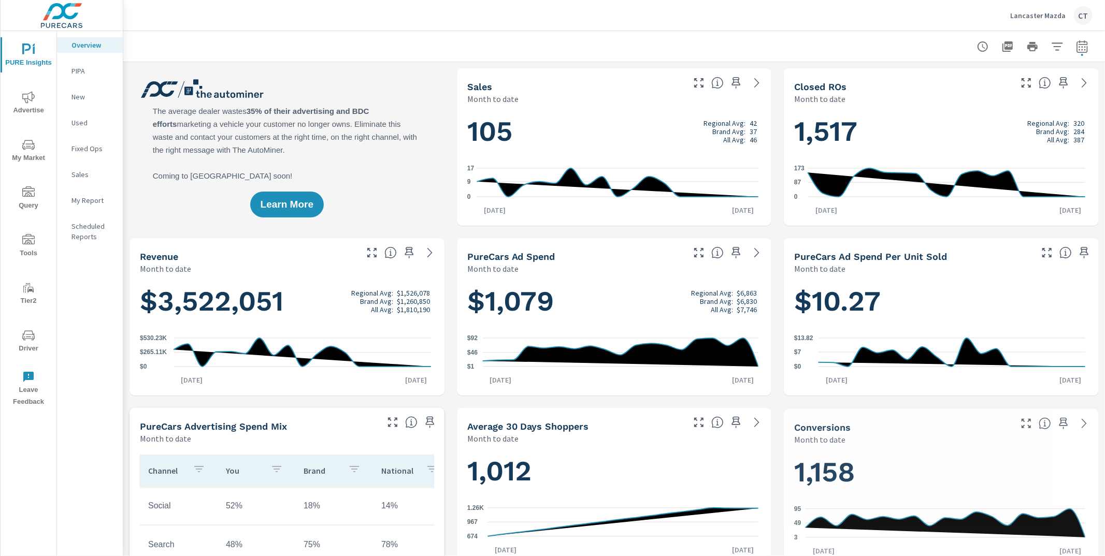
click at [1078, 47] on icon "button" at bounding box center [1081, 48] width 7 height 4
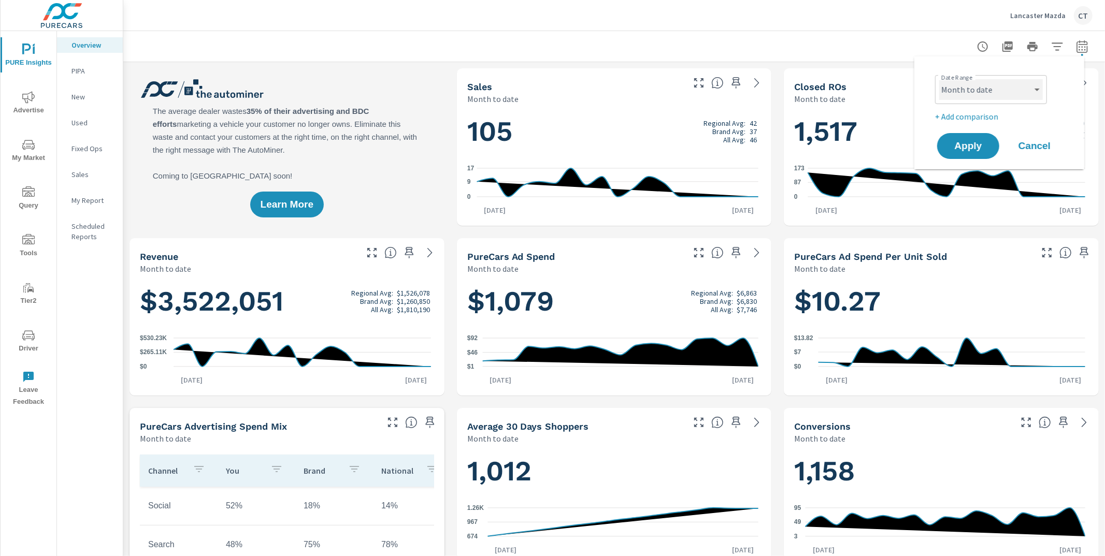
click at [1007, 83] on select "Custom [DATE] Last week Last 7 days Last 14 days Last 30 days Last 45 days Last…" at bounding box center [991, 89] width 104 height 21
select select "Last 6 months"
click at [979, 113] on p "+ Add comparison" at bounding box center [1001, 116] width 133 height 12
select select "Previous period"
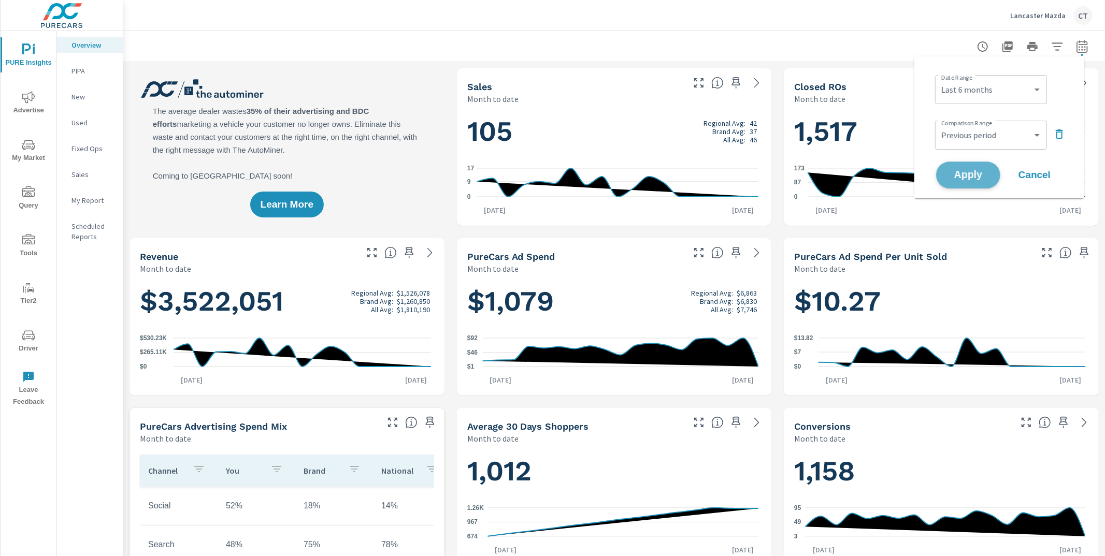
click at [971, 164] on button "Apply" at bounding box center [968, 175] width 64 height 27
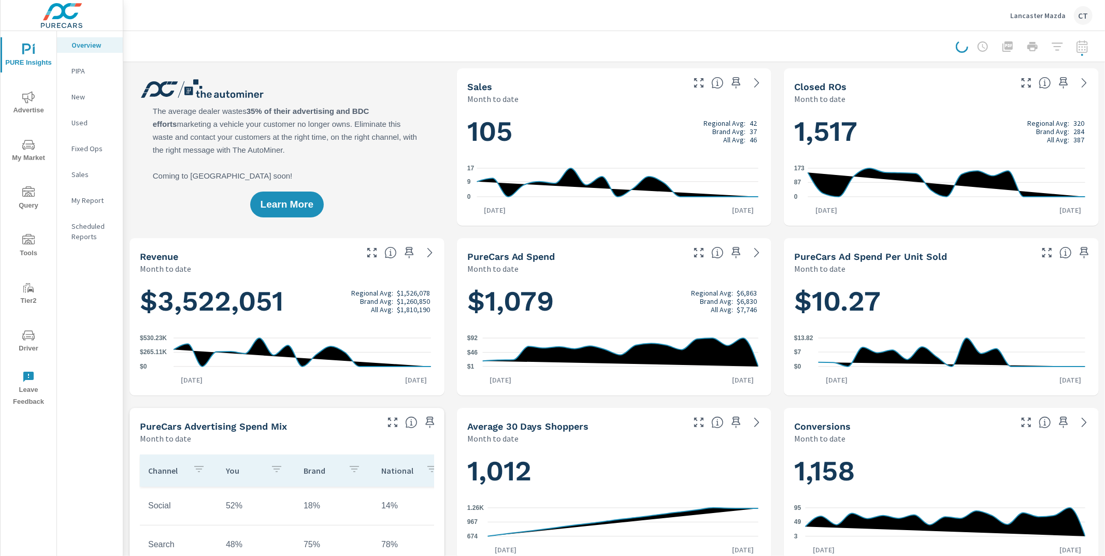
drag, startPoint x: 499, startPoint y: 48, endPoint x: 485, endPoint y: 57, distance: 16.5
click at [500, 47] on div at bounding box center [614, 46] width 957 height 31
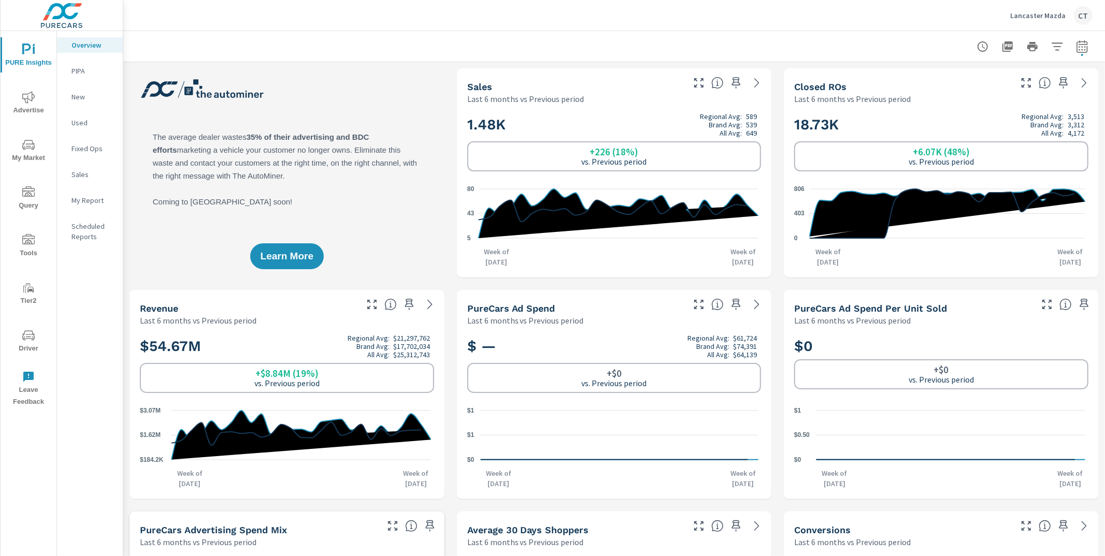
click at [31, 156] on span "My Market" at bounding box center [29, 151] width 50 height 25
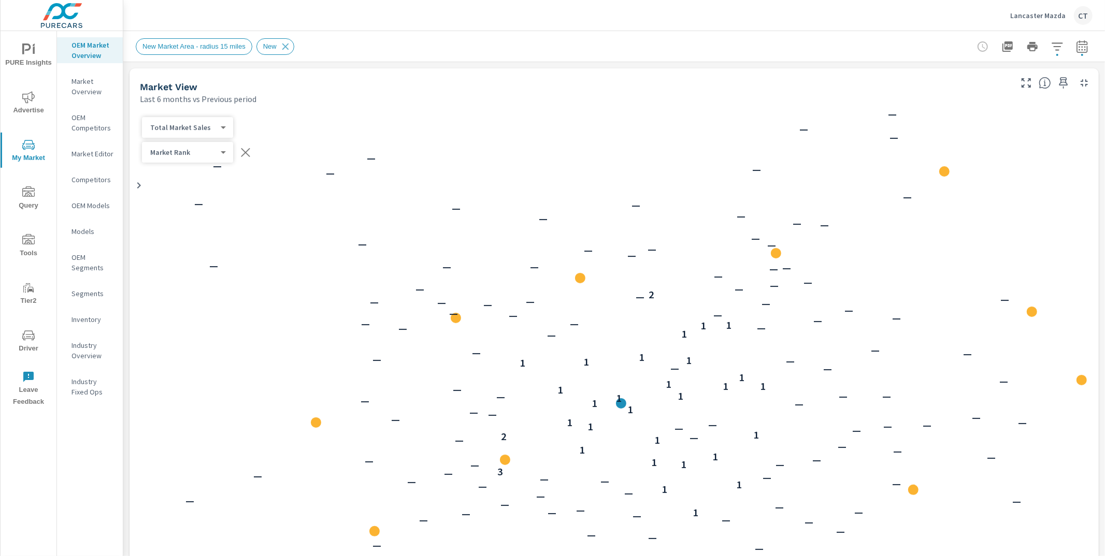
scroll to position [1, 0]
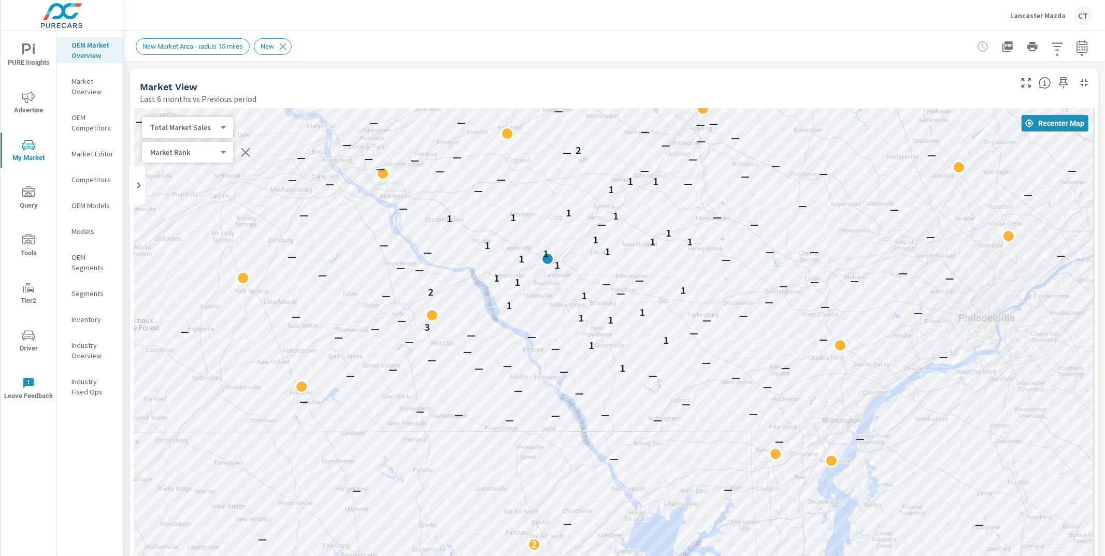
drag, startPoint x: 874, startPoint y: 372, endPoint x: 803, endPoint y: 239, distance: 150.6
click at [803, 238] on div "— — — — — — — — 2 — — — — — — — — — — — — — — — — — — — — — — — — — — — — 1 — —…" at bounding box center [614, 397] width 961 height 576
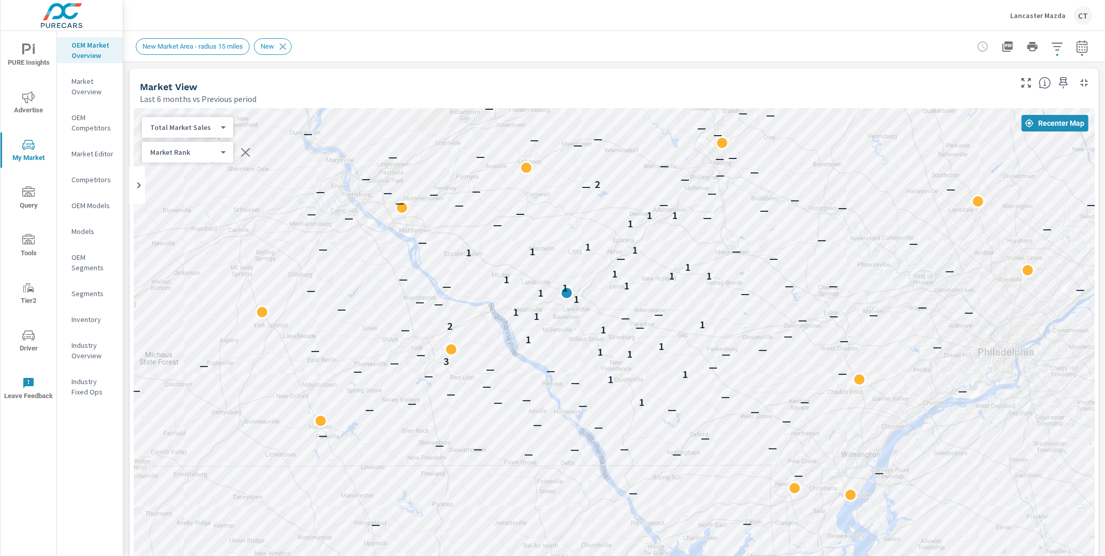
drag, startPoint x: 597, startPoint y: 270, endPoint x: 629, endPoint y: 311, distance: 51.6
click at [630, 310] on div "— — — — — — — — 2 — — — — — — — — — — — — — — — — — — — — — — — — — — — — 1 — —…" at bounding box center [614, 397] width 961 height 576
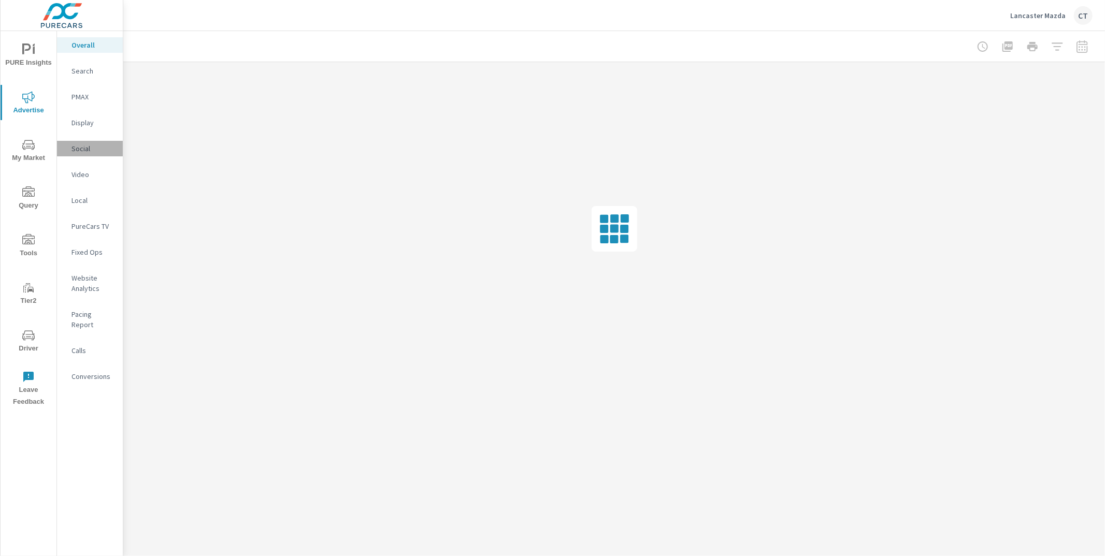
click at [83, 151] on p "Social" at bounding box center [92, 148] width 43 height 10
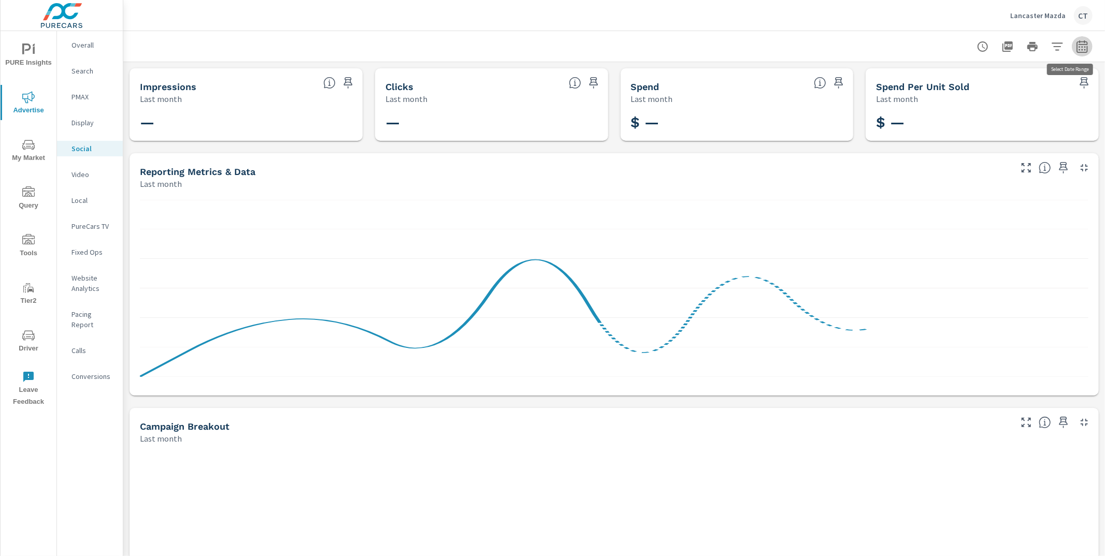
click at [1080, 51] on button "button" at bounding box center [1082, 46] width 21 height 21
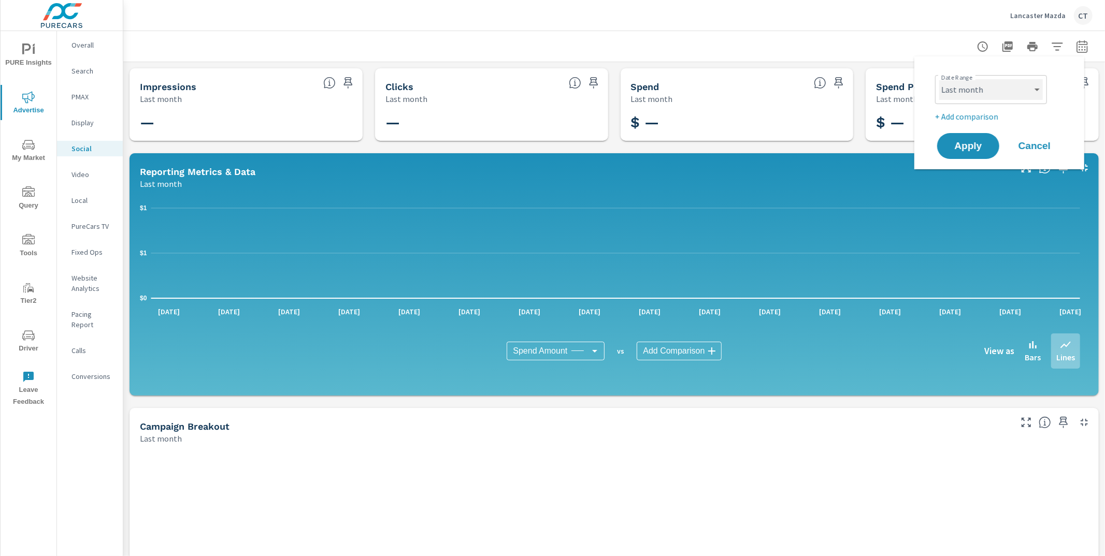
click at [1010, 83] on select "Custom [DATE] Last week Last 7 days Last 14 days Last 30 days Last 45 days Last…" at bounding box center [991, 89] width 104 height 21
select select "Month to date"
click at [960, 140] on button "Apply" at bounding box center [968, 146] width 64 height 27
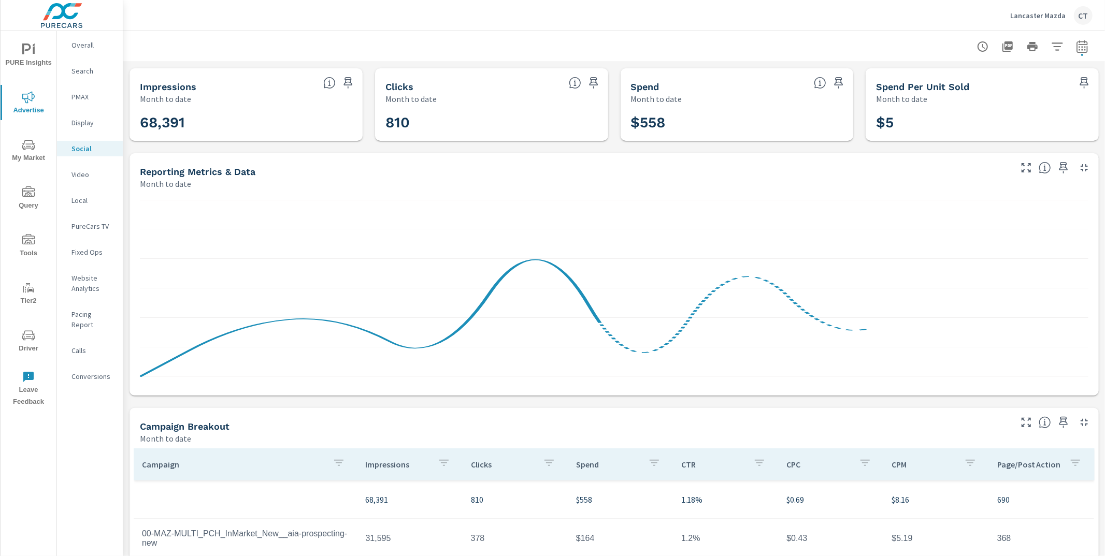
scroll to position [185, 0]
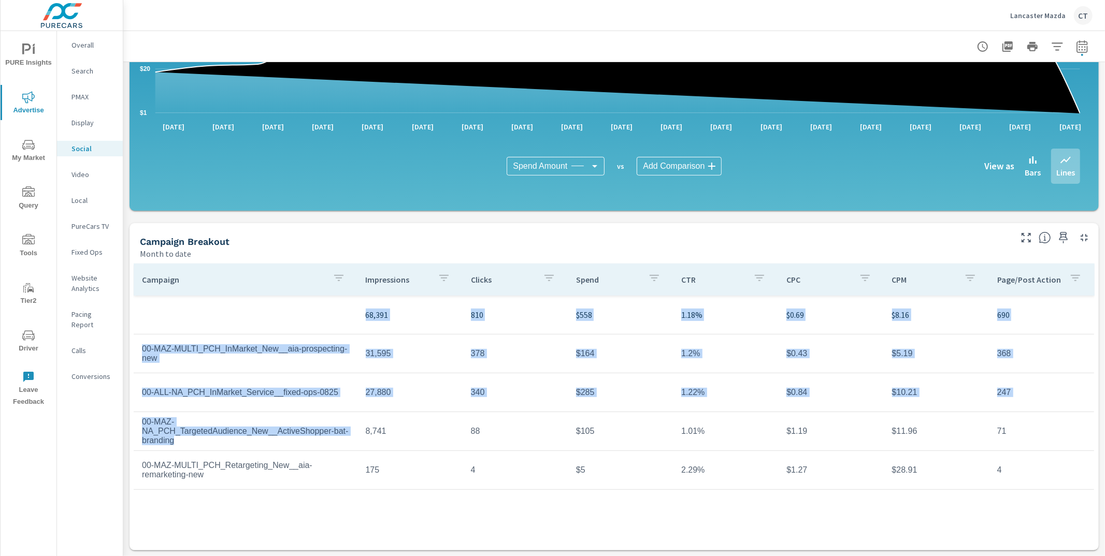
drag, startPoint x: 195, startPoint y: 441, endPoint x: 130, endPoint y: 420, distance: 68.1
click at [130, 420] on div "Campaign Impressions Clicks Spend CTR CPC CPM Page/Post Action 68,391 810 $558 …" at bounding box center [613, 404] width 969 height 291
click at [203, 420] on td "00-MAZ-NA_PCH_TargetedAudience_New__ActiveShopper-bat-branding" at bounding box center [246, 431] width 224 height 45
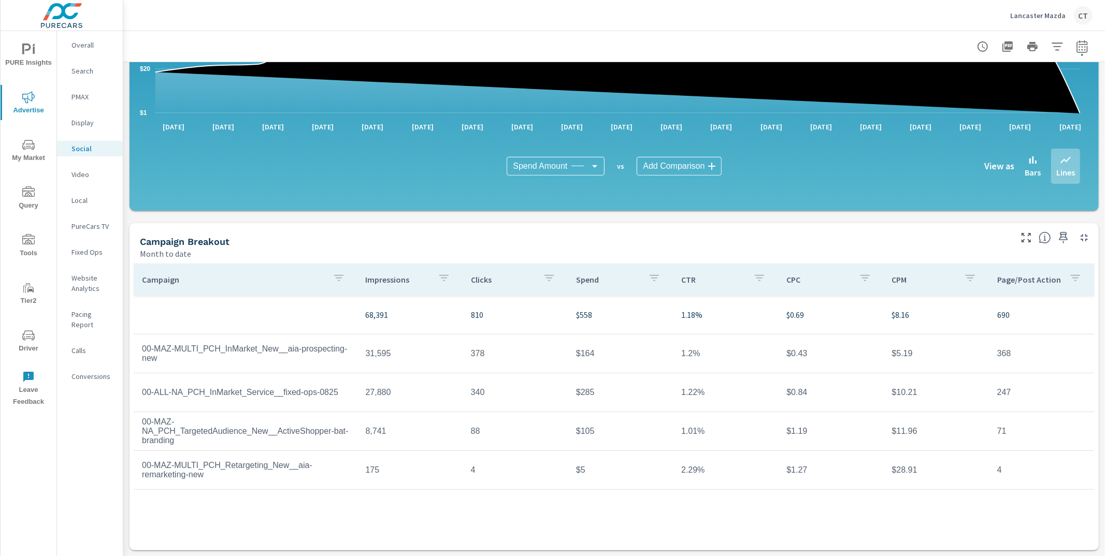
click at [198, 431] on td "00-MAZ-NA_PCH_TargetedAudience_New__ActiveShopper-bat-branding" at bounding box center [246, 431] width 224 height 45
click at [30, 334] on icon "nav menu" at bounding box center [28, 335] width 12 height 12
